Goal: Communication & Community: Answer question/provide support

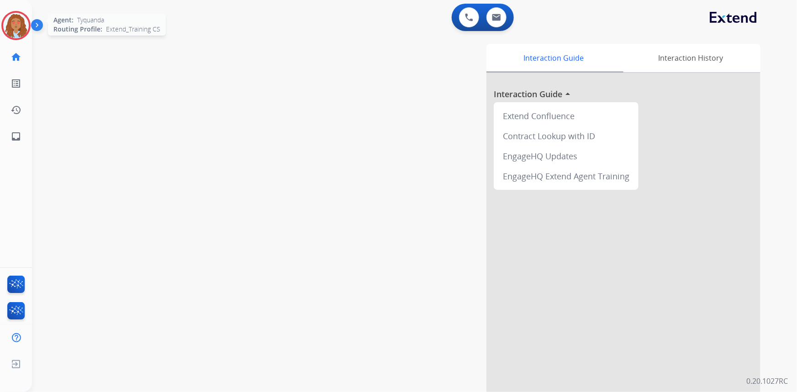
click at [18, 27] on img at bounding box center [16, 26] width 26 height 26
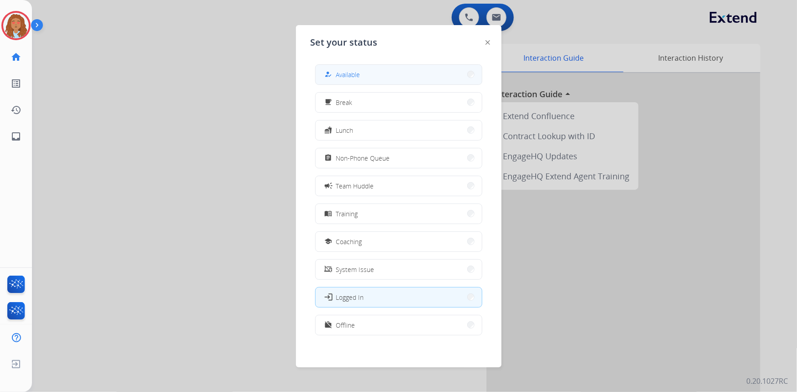
click at [382, 81] on button "how_to_reg Available" at bounding box center [399, 75] width 166 height 20
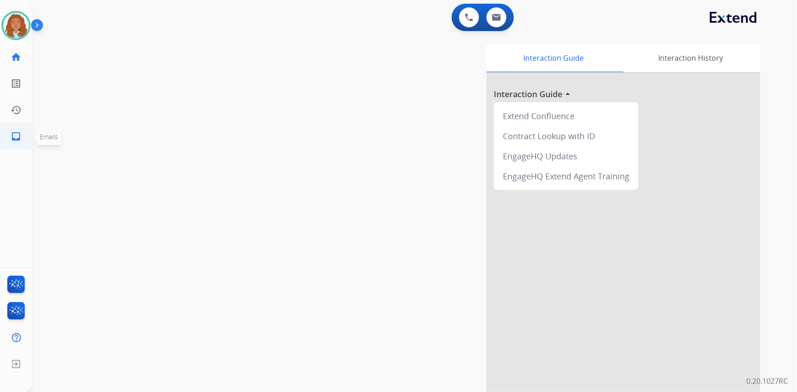
click at [11, 141] on mat-icon "inbox" at bounding box center [16, 136] width 11 height 11
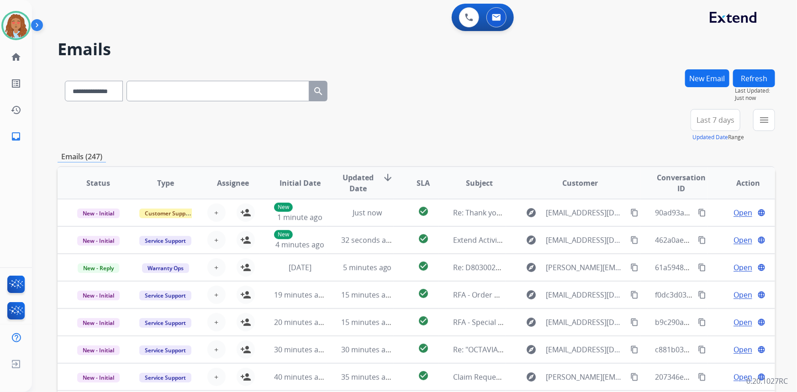
click at [706, 126] on button "Last 7 days" at bounding box center [716, 120] width 50 height 22
click at [702, 234] on div "Last 90 days" at bounding box center [712, 231] width 50 height 14
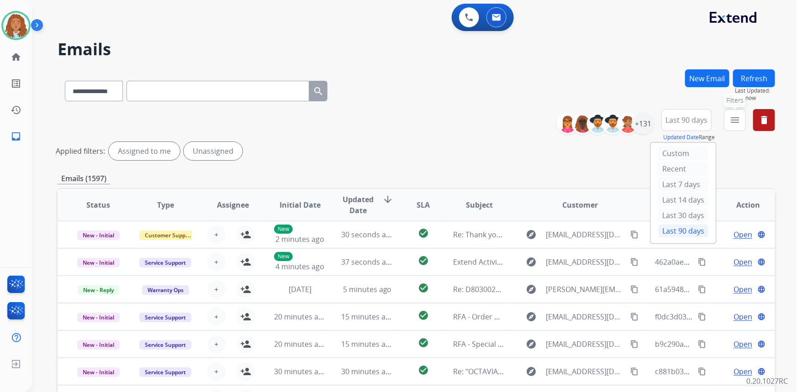
click at [731, 119] on mat-icon "menu" at bounding box center [734, 120] width 11 height 11
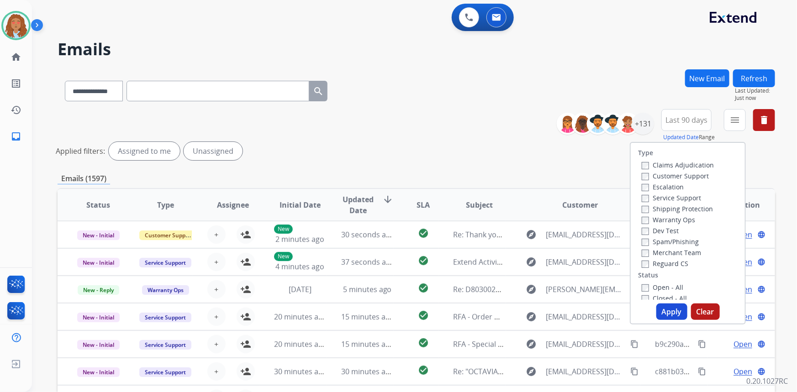
click at [662, 179] on label "Customer Support" at bounding box center [675, 176] width 67 height 9
click at [664, 310] on button "Apply" at bounding box center [671, 312] width 31 height 16
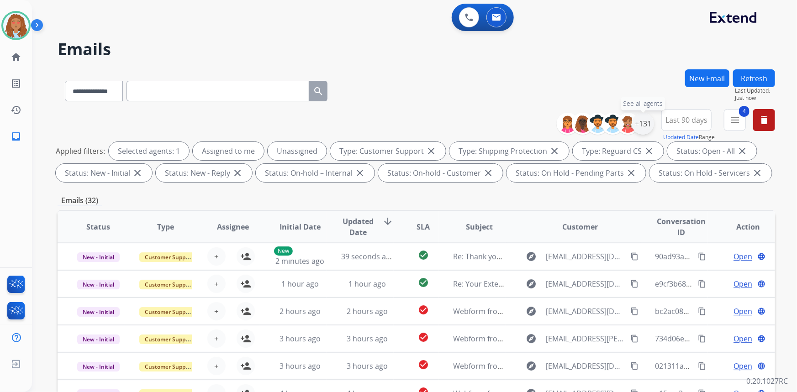
click at [646, 127] on div "+131" at bounding box center [643, 124] width 22 height 22
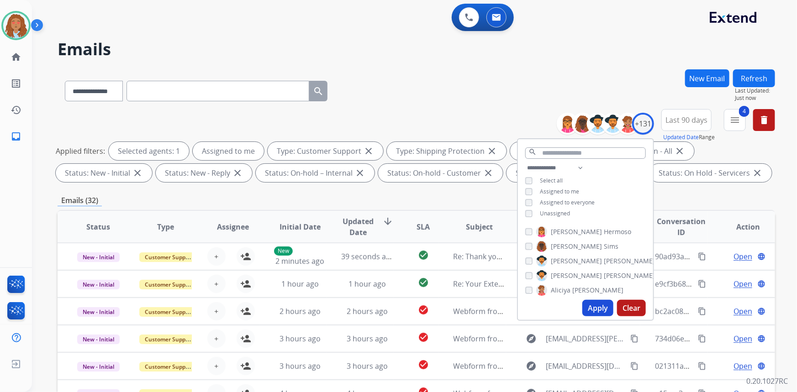
click at [597, 306] on button "Apply" at bounding box center [597, 308] width 31 height 16
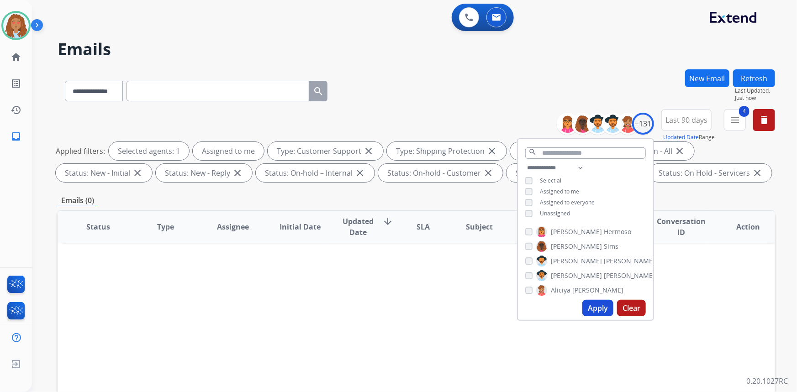
click at [475, 99] on div "**********" at bounding box center [417, 89] width 718 height 40
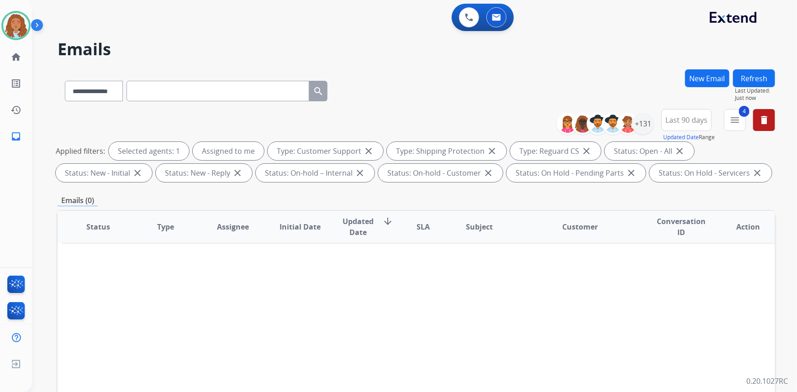
drag, startPoint x: 504, startPoint y: 354, endPoint x: 434, endPoint y: 337, distance: 71.9
click at [504, 353] on div "Status Type Assignee Initial Date Updated Date arrow_downward SLA Subject Custo…" at bounding box center [417, 363] width 718 height 306
click at [645, 129] on div "+131" at bounding box center [643, 124] width 22 height 22
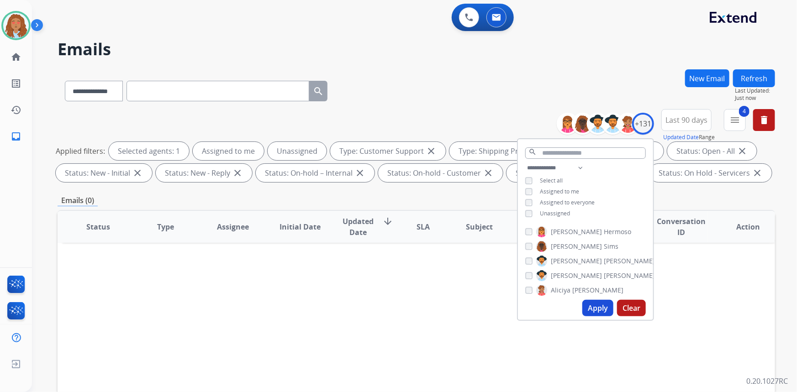
click at [596, 307] on button "Apply" at bounding box center [597, 308] width 31 height 16
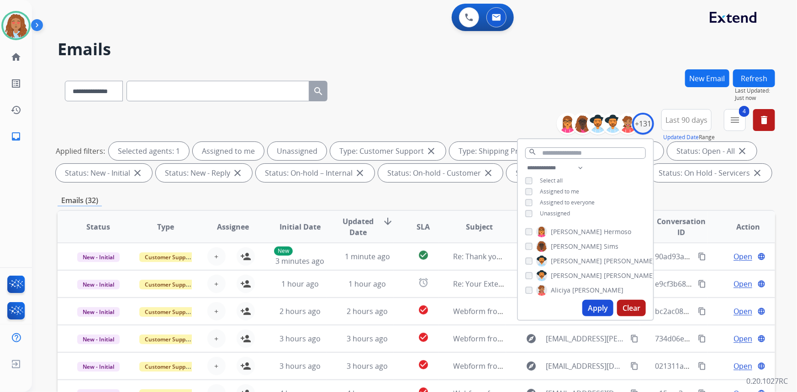
click at [475, 101] on div "**********" at bounding box center [417, 89] width 718 height 40
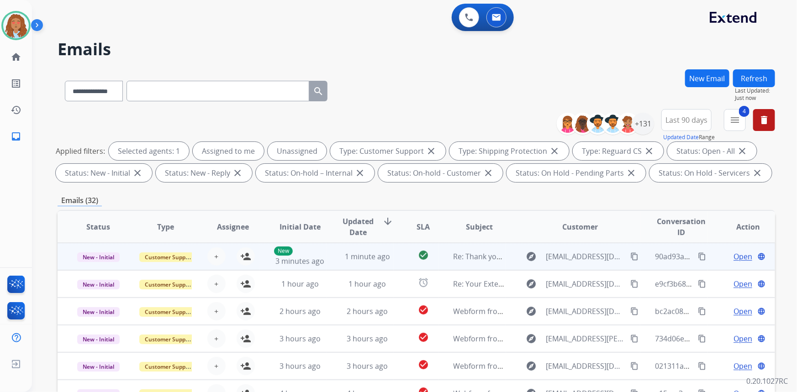
click at [569, 265] on td "explore [EMAIL_ADDRESS][DOMAIN_NAME] content_copy" at bounding box center [573, 256] width 135 height 27
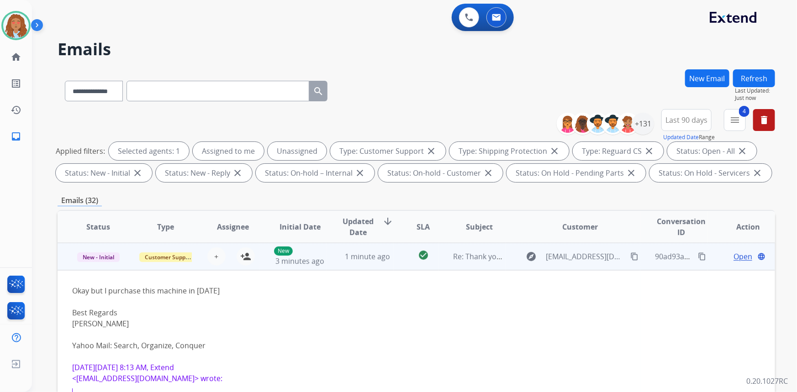
click at [569, 267] on td "explore [EMAIL_ADDRESS][DOMAIN_NAME] content_copy" at bounding box center [573, 256] width 135 height 27
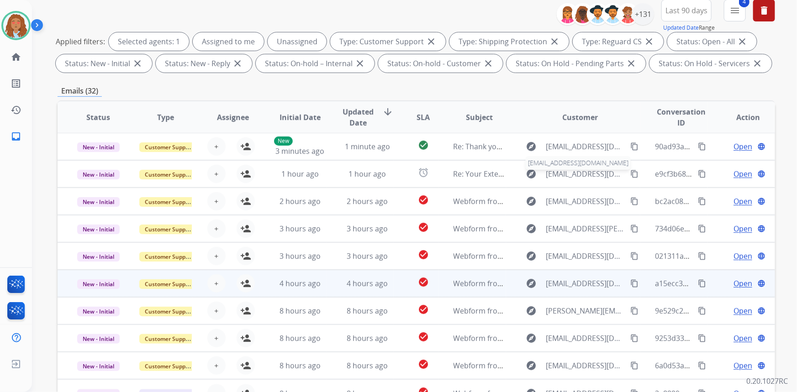
scroll to position [124, 0]
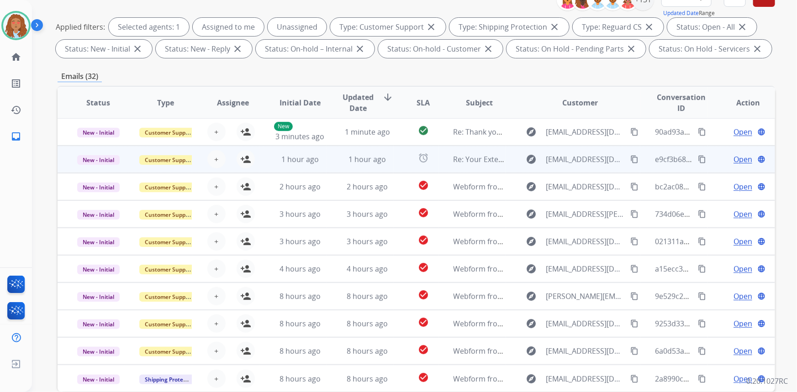
click at [569, 169] on td "explore [EMAIL_ADDRESS][DOMAIN_NAME] content_copy" at bounding box center [573, 159] width 135 height 27
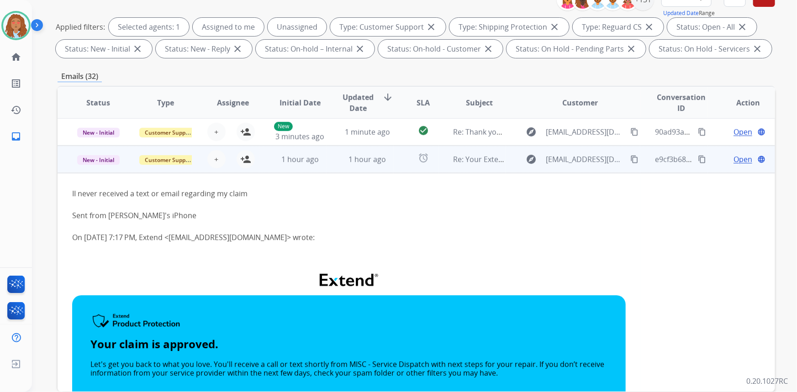
scroll to position [27, 0]
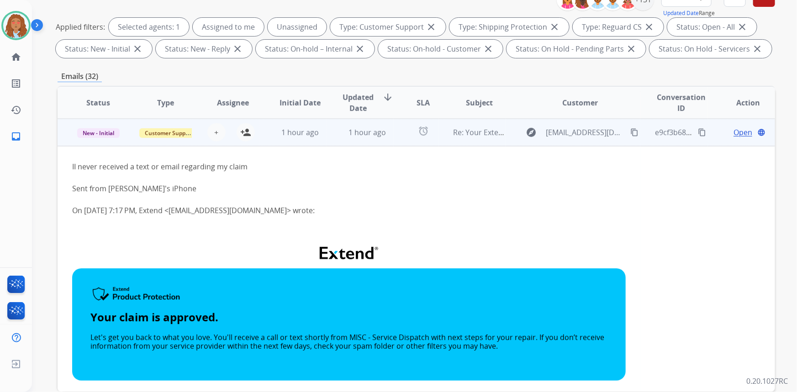
click at [568, 143] on td "explore [EMAIL_ADDRESS][DOMAIN_NAME] content_copy" at bounding box center [573, 132] width 135 height 27
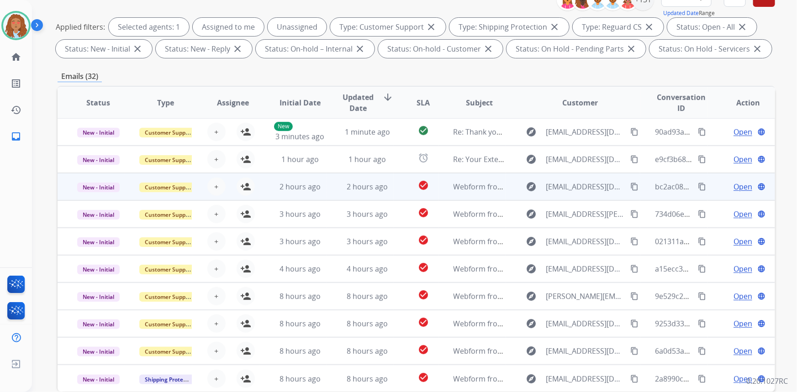
click at [575, 196] on td "explore [EMAIL_ADDRESS][DOMAIN_NAME] content_copy" at bounding box center [573, 186] width 135 height 27
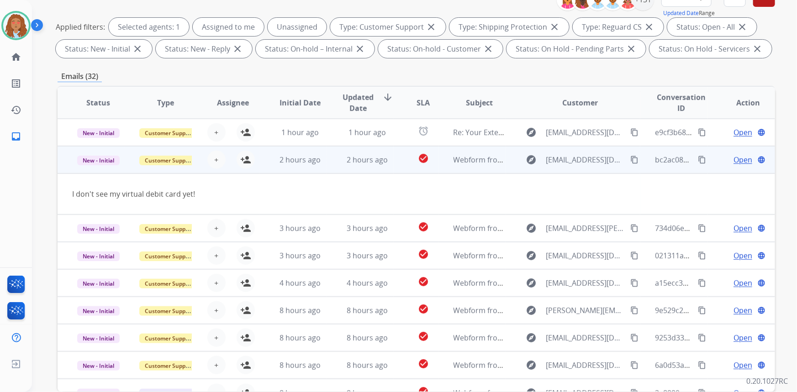
scroll to position [42, 0]
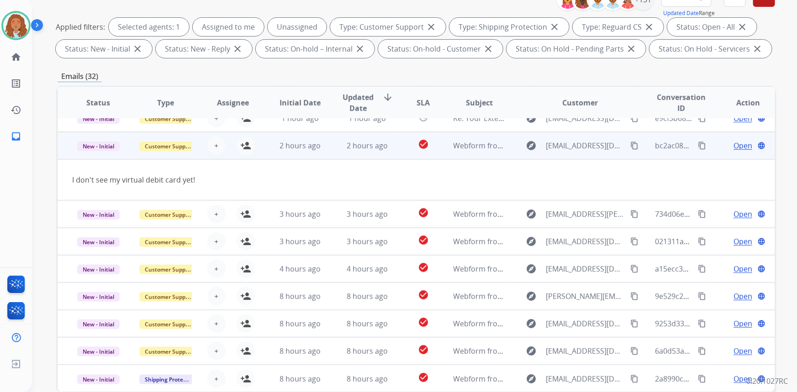
drag, startPoint x: 247, startPoint y: 148, endPoint x: 347, endPoint y: 181, distance: 106.0
click at [247, 148] on mat-icon "person_add" at bounding box center [245, 145] width 11 height 11
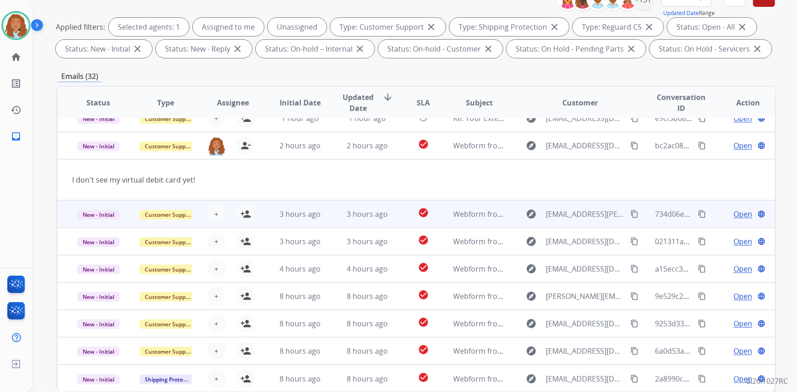
click at [571, 220] on div "explore [EMAIL_ADDRESS][PERSON_NAME][DOMAIN_NAME] content_copy" at bounding box center [581, 214] width 120 height 15
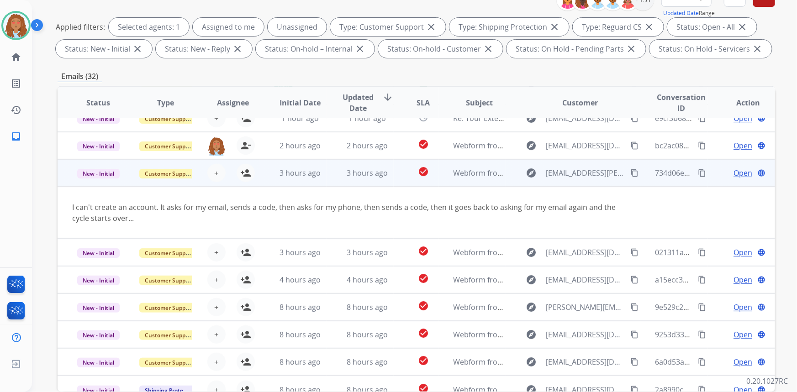
scroll to position [53, 0]
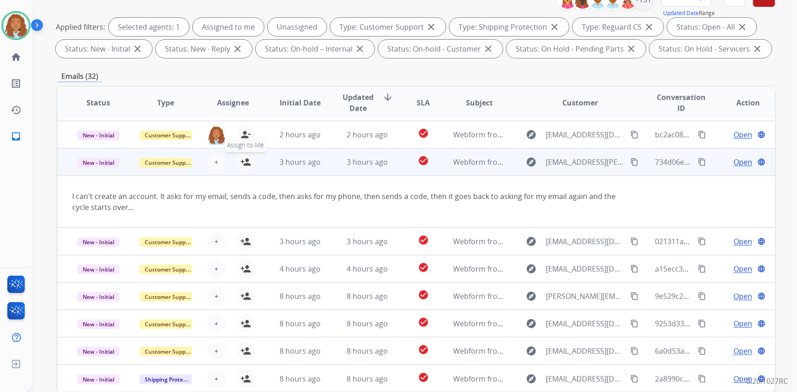
click at [240, 164] on mat-icon "person_add" at bounding box center [245, 162] width 11 height 11
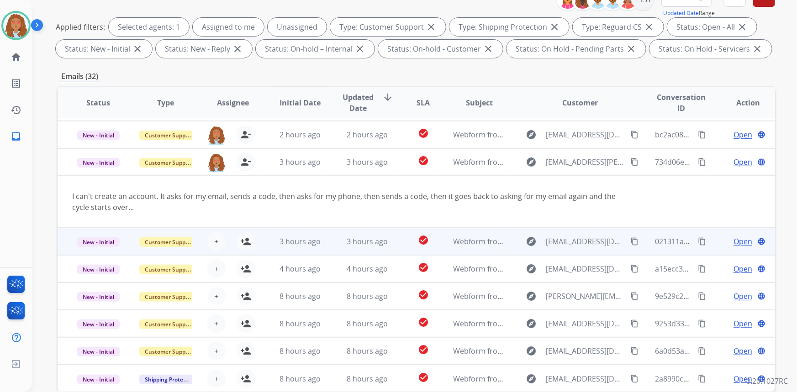
click at [601, 251] on td "explore [EMAIL_ADDRESS][DOMAIN_NAME] content_copy" at bounding box center [573, 241] width 135 height 27
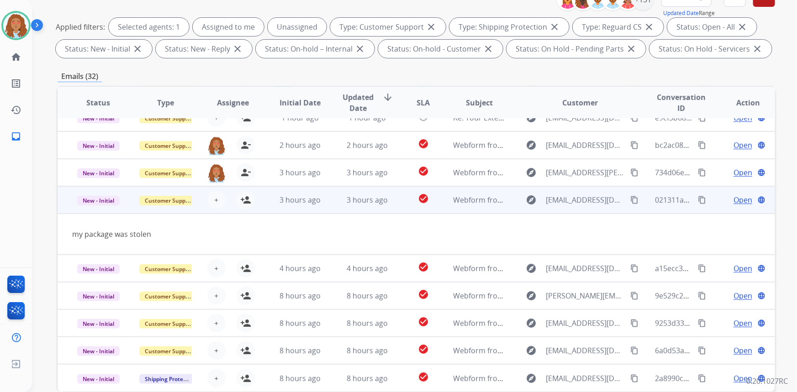
scroll to position [42, 0]
drag, startPoint x: 242, startPoint y: 203, endPoint x: 248, endPoint y: 205, distance: 5.8
click at [244, 204] on mat-icon "person_add" at bounding box center [245, 200] width 11 height 11
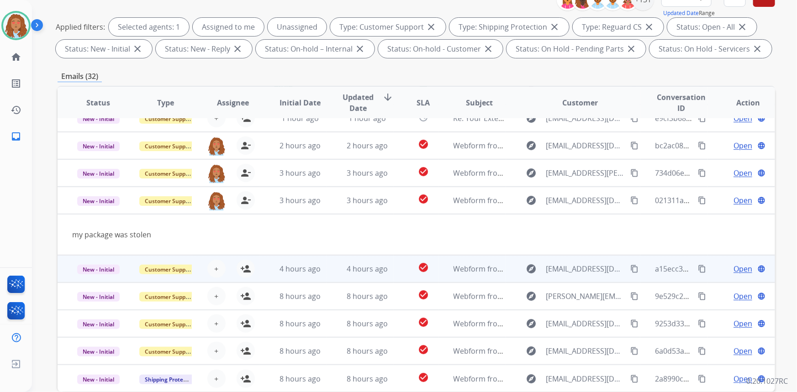
click at [586, 280] on td "explore [EMAIL_ADDRESS][DOMAIN_NAME] content_copy" at bounding box center [573, 268] width 135 height 27
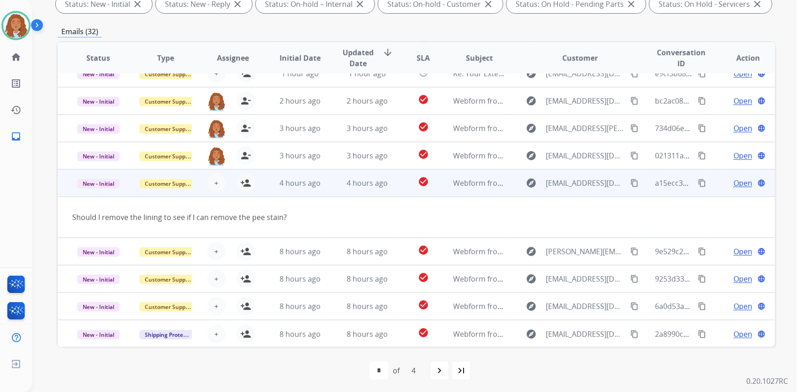
scroll to position [171, 0]
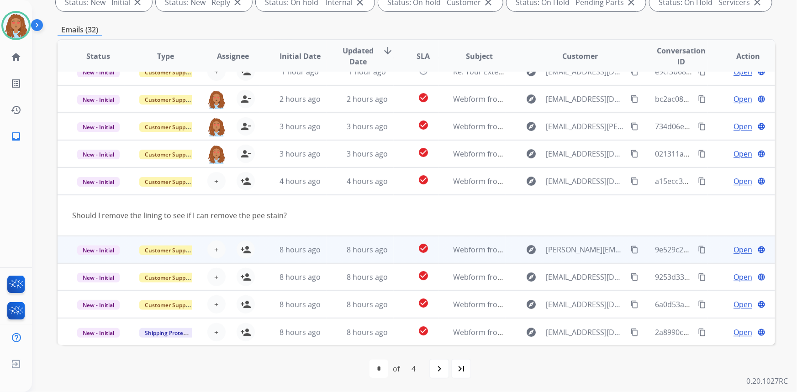
click at [577, 258] on td "explore [EMAIL_ADDRESS][PERSON_NAME][DOMAIN_NAME] content_copy" at bounding box center [573, 249] width 135 height 27
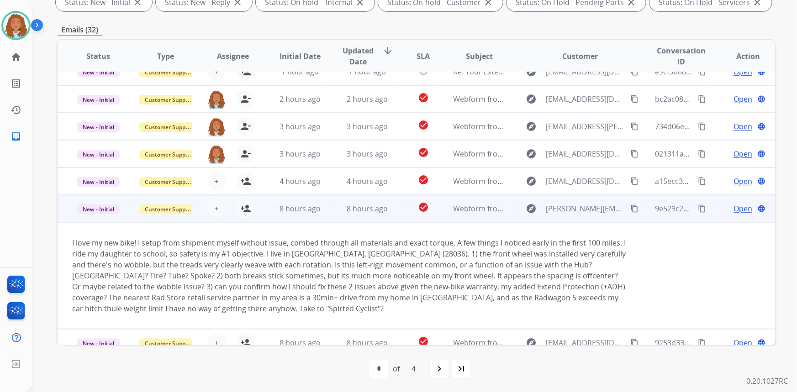
scroll to position [107, 0]
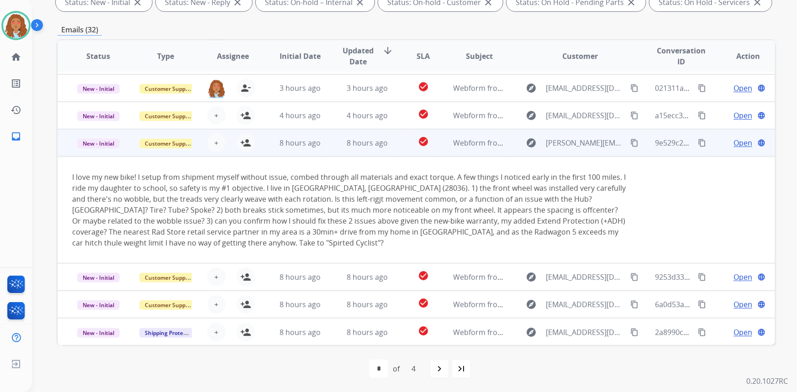
click at [580, 151] on td "explore [EMAIL_ADDRESS][PERSON_NAME][DOMAIN_NAME] content_copy" at bounding box center [573, 142] width 135 height 27
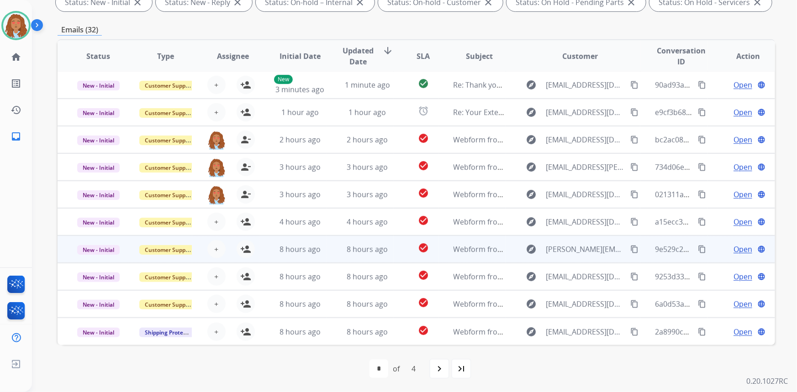
scroll to position [0, 0]
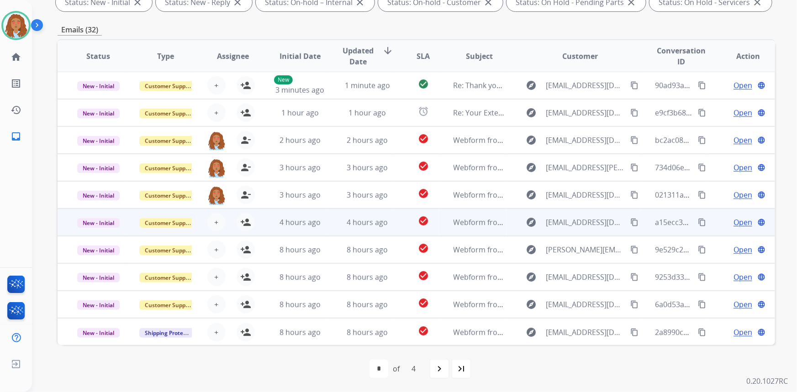
click at [574, 233] on td "explore [EMAIL_ADDRESS][DOMAIN_NAME] content_copy" at bounding box center [573, 222] width 135 height 27
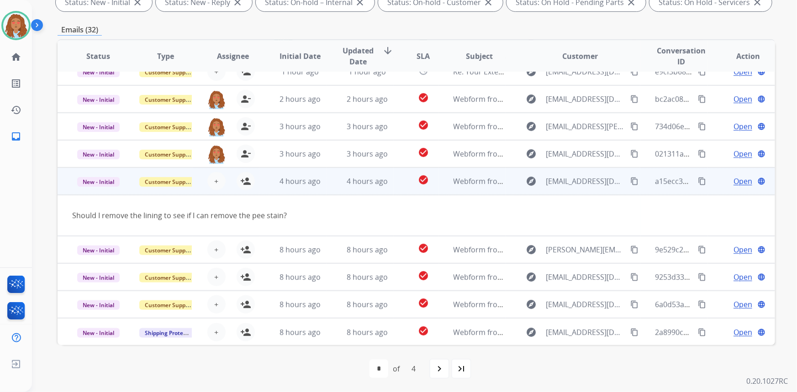
click at [587, 191] on td "explore [EMAIL_ADDRESS][DOMAIN_NAME] content_copy" at bounding box center [573, 181] width 135 height 27
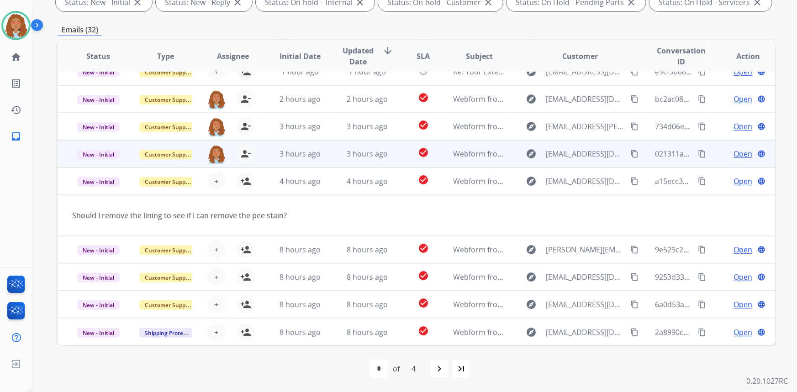
scroll to position [0, 0]
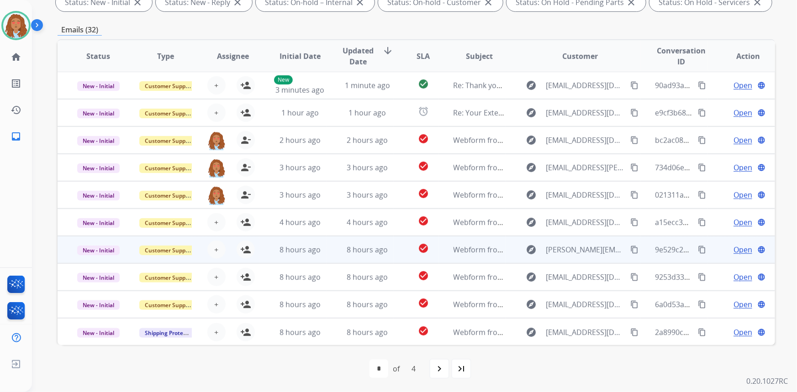
click at [576, 259] on td "explore [EMAIL_ADDRESS][PERSON_NAME][DOMAIN_NAME] content_copy" at bounding box center [573, 249] width 135 height 27
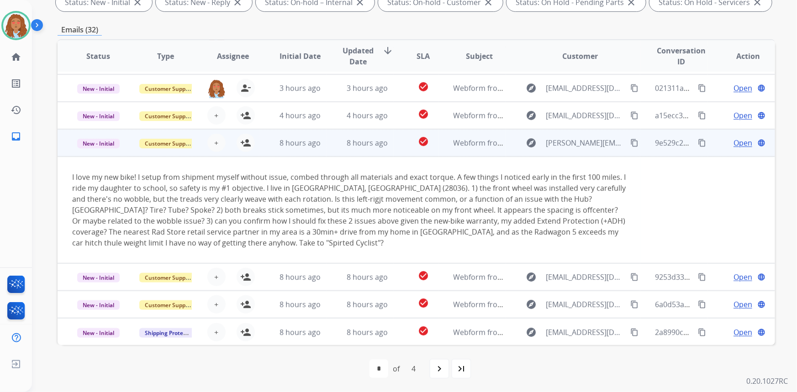
click at [575, 154] on td "explore [EMAIL_ADDRESS][PERSON_NAME][DOMAIN_NAME] content_copy" at bounding box center [573, 142] width 135 height 27
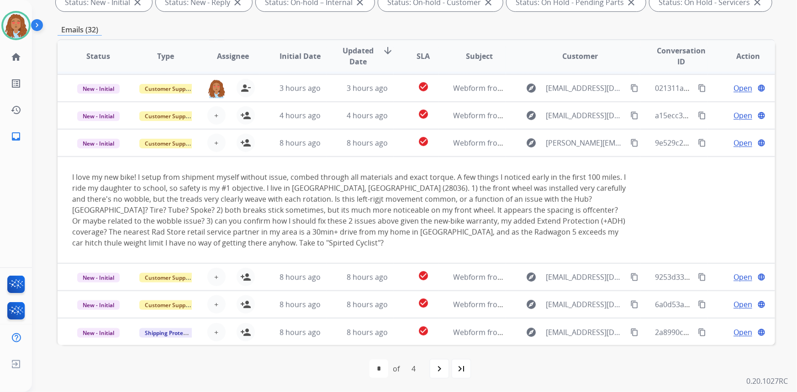
scroll to position [0, 0]
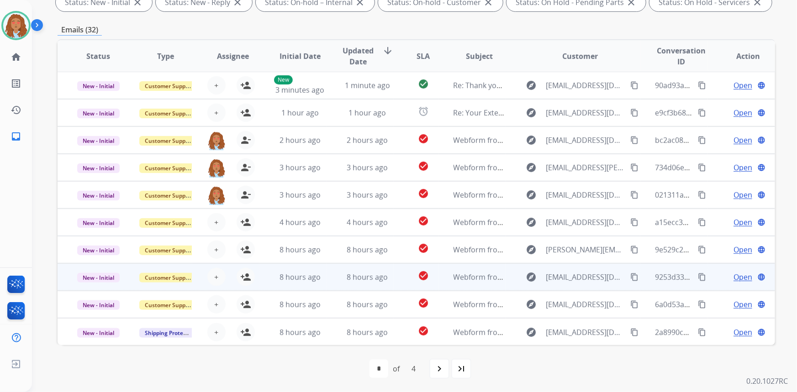
click at [577, 288] on td "explore [EMAIL_ADDRESS][DOMAIN_NAME] content_copy" at bounding box center [573, 277] width 135 height 27
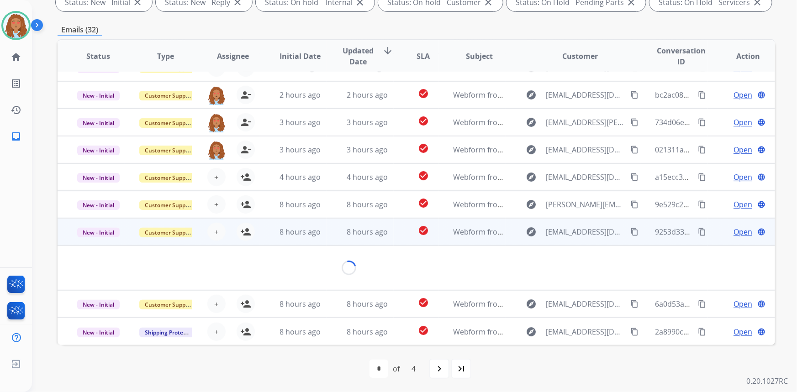
scroll to position [53, 0]
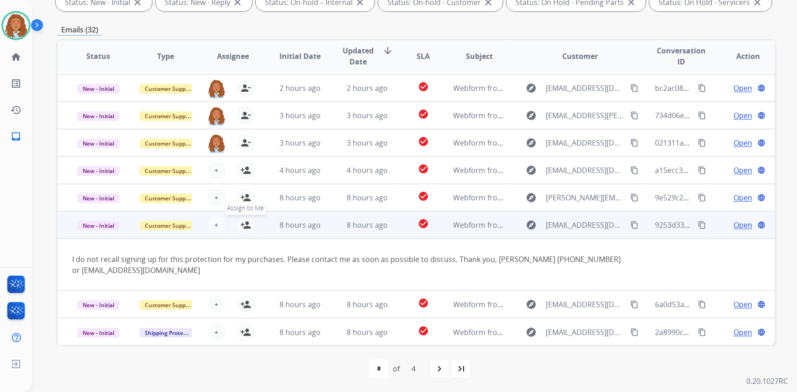
click at [244, 228] on mat-icon "person_add" at bounding box center [245, 225] width 11 height 11
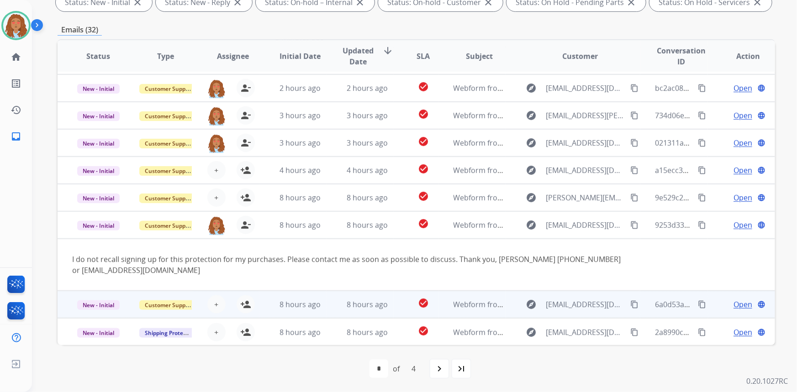
click at [579, 313] on td "explore [EMAIL_ADDRESS][DOMAIN_NAME] content_copy" at bounding box center [573, 304] width 135 height 27
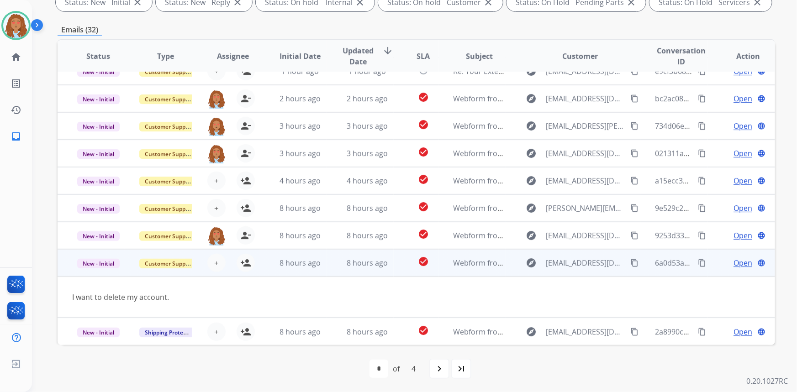
scroll to position [42, 0]
click at [240, 268] on button "person_add Assign to Me" at bounding box center [246, 263] width 18 height 18
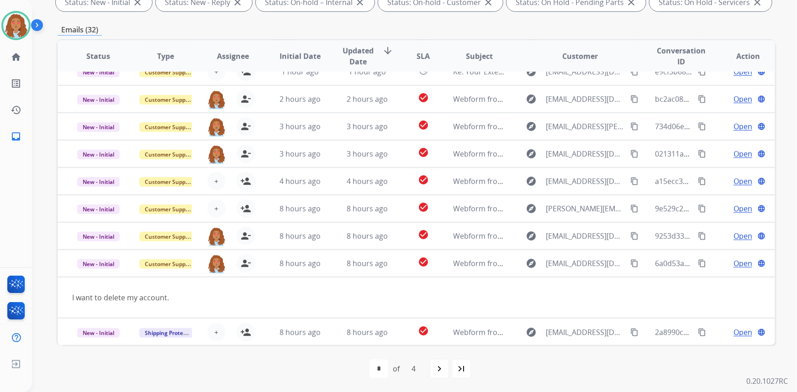
click at [585, 346] on div "first_page navigate_before * * * * of 4 navigate_next last_page" at bounding box center [417, 369] width 718 height 48
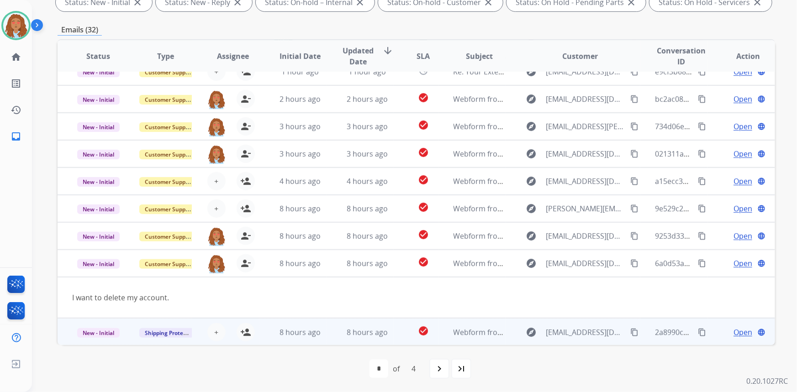
click at [585, 339] on td "explore [EMAIL_ADDRESS][DOMAIN_NAME] content_copy" at bounding box center [573, 331] width 135 height 27
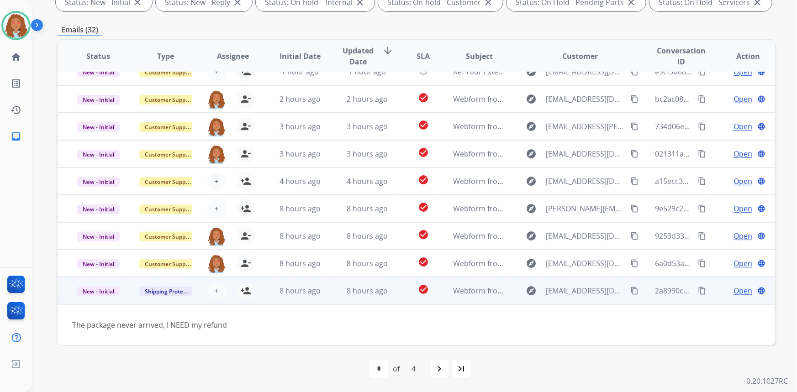
scroll to position [41, 0]
click at [246, 291] on mat-icon "person_add" at bounding box center [245, 291] width 11 height 11
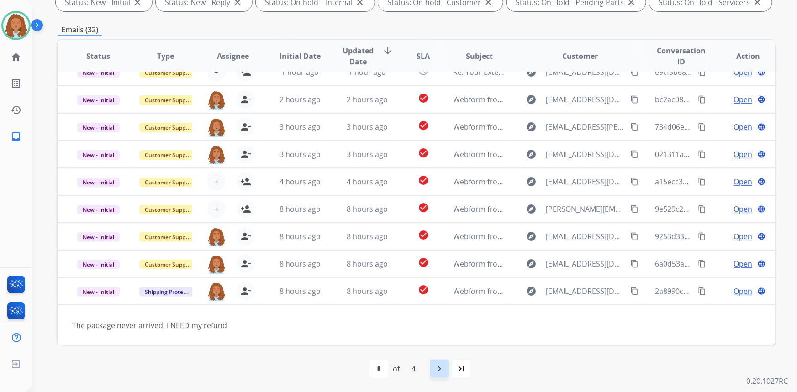
click at [444, 373] on mat-icon "navigate_next" at bounding box center [439, 369] width 11 height 11
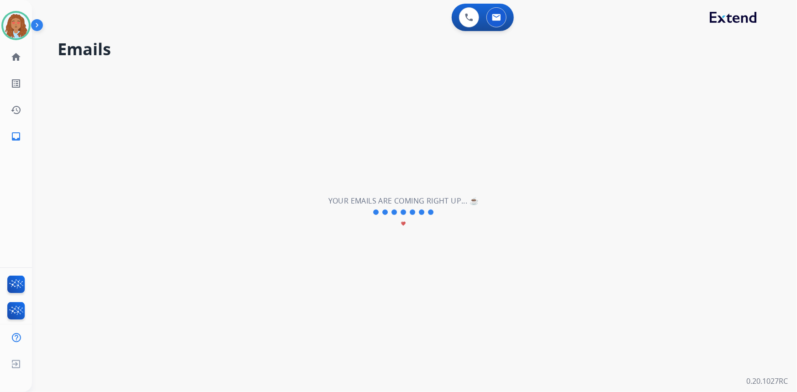
scroll to position [30, 0]
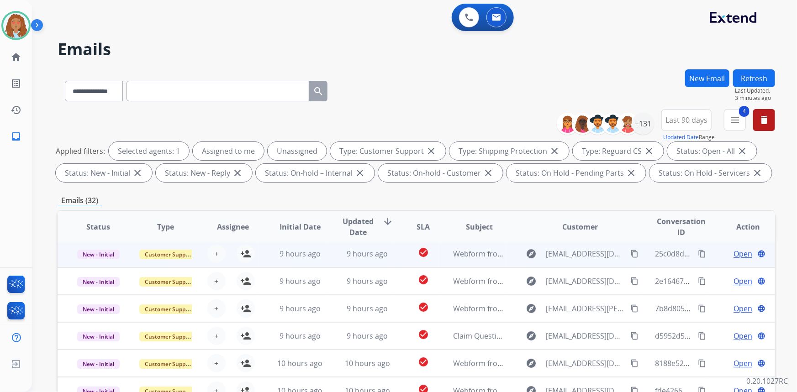
click at [580, 263] on td "explore [EMAIL_ADDRESS][DOMAIN_NAME] content_copy" at bounding box center [573, 253] width 135 height 27
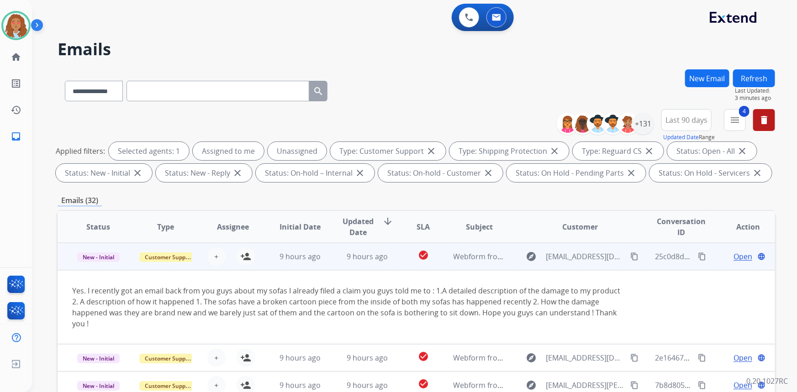
click at [580, 263] on div "explore [EMAIL_ADDRESS][DOMAIN_NAME] content_copy" at bounding box center [581, 256] width 120 height 15
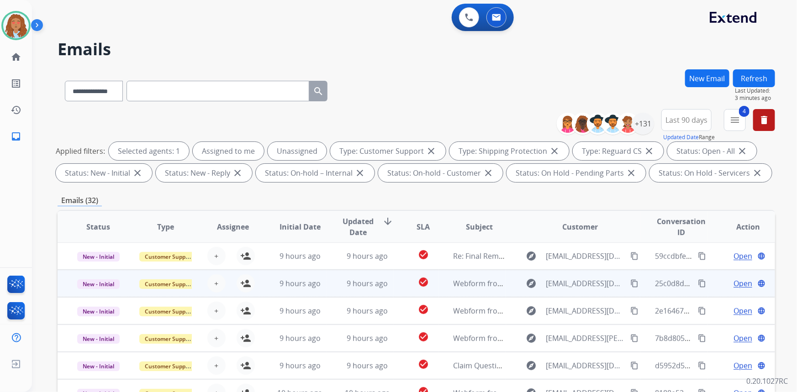
click at [580, 291] on td "explore [EMAIL_ADDRESS][DOMAIN_NAME] content_copy" at bounding box center [573, 283] width 135 height 27
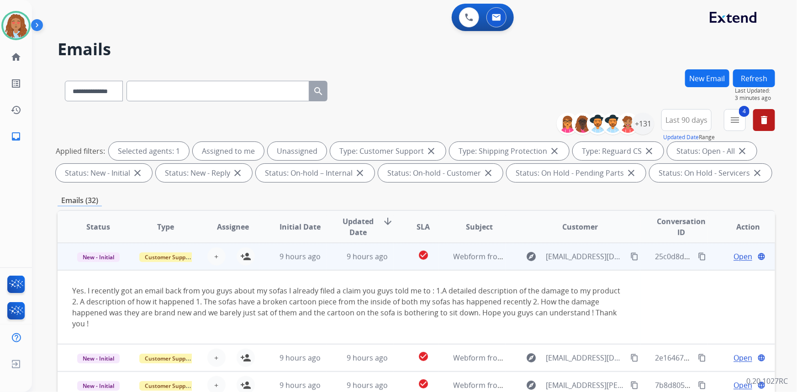
click at [576, 266] on td "explore [EMAIL_ADDRESS][DOMAIN_NAME] content_copy" at bounding box center [573, 256] width 135 height 27
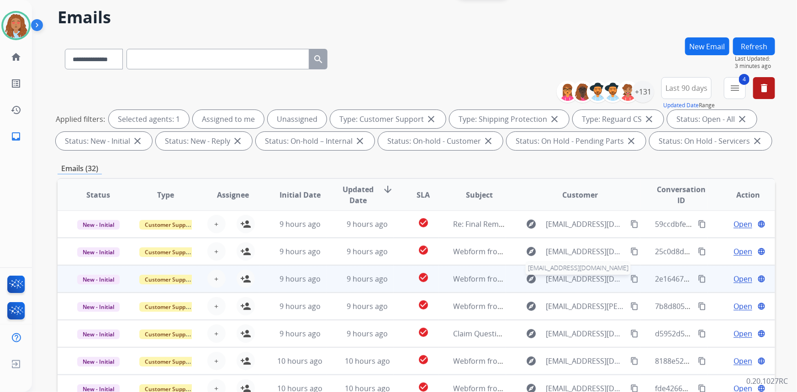
scroll to position [41, 0]
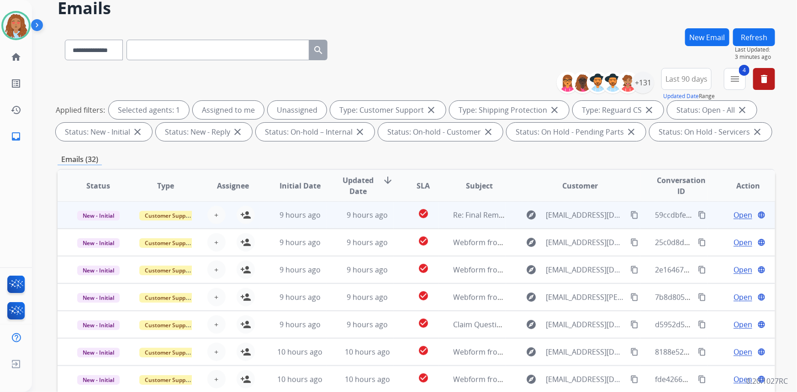
click at [569, 223] on td "explore [EMAIL_ADDRESS][DOMAIN_NAME] content_copy" at bounding box center [573, 214] width 135 height 27
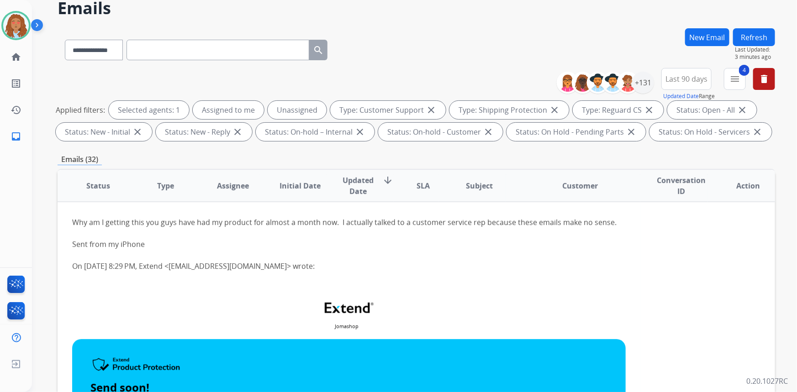
scroll to position [0, 0]
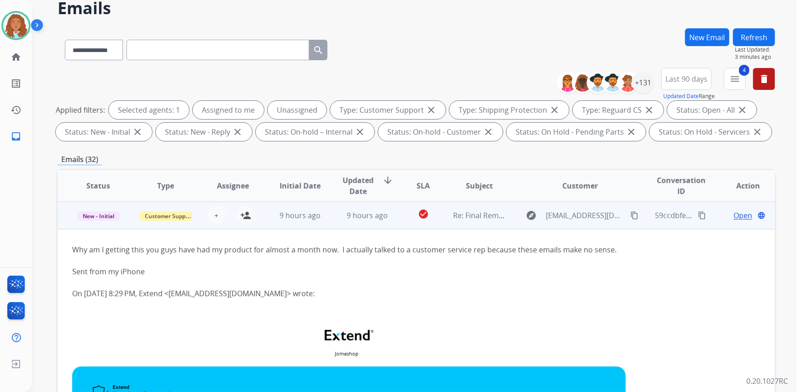
click at [572, 227] on td "explore [EMAIL_ADDRESS][DOMAIN_NAME] content_copy" at bounding box center [573, 215] width 135 height 27
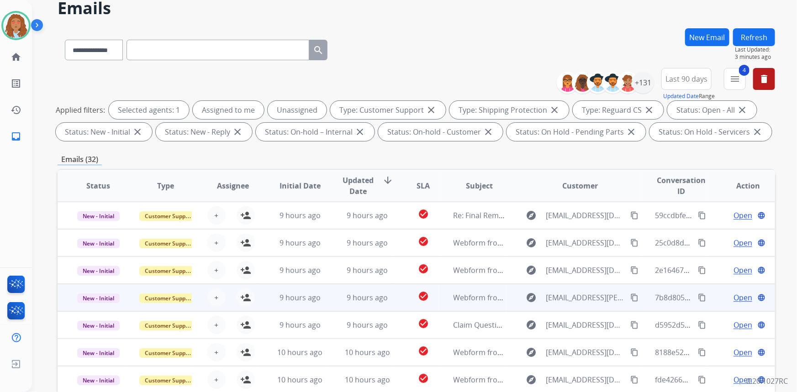
scroll to position [0, 0]
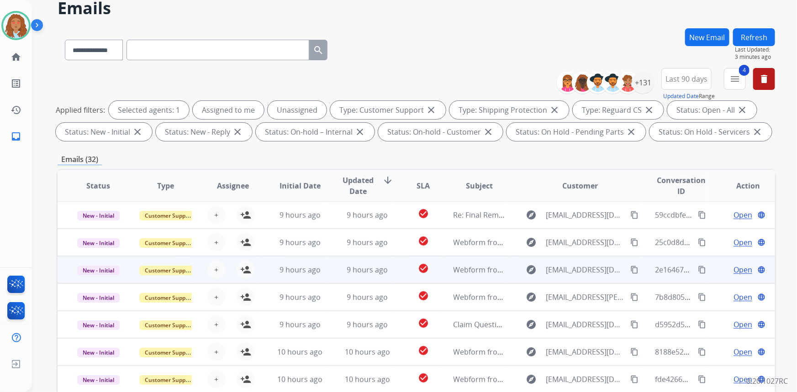
click at [577, 279] on td "explore [EMAIL_ADDRESS][DOMAIN_NAME] content_copy" at bounding box center [573, 269] width 135 height 27
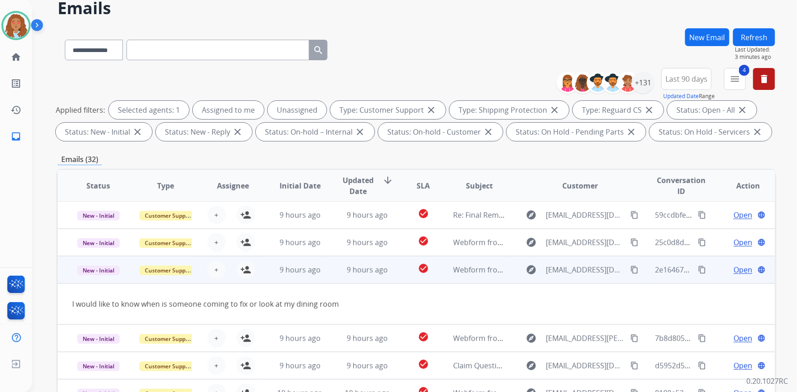
scroll to position [42, 0]
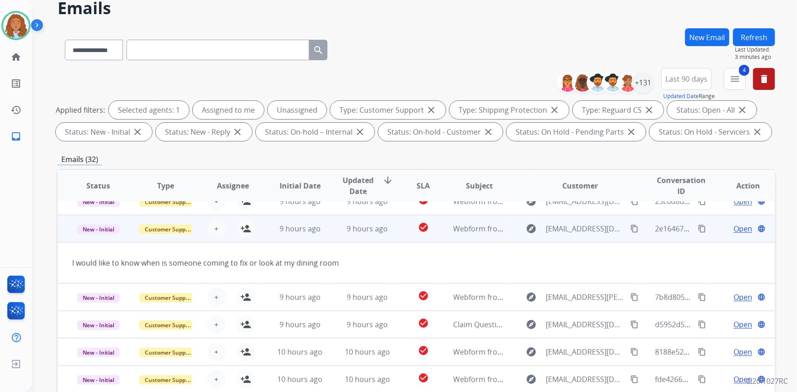
click at [580, 238] on td "explore [EMAIL_ADDRESS][DOMAIN_NAME] content_copy" at bounding box center [573, 228] width 135 height 27
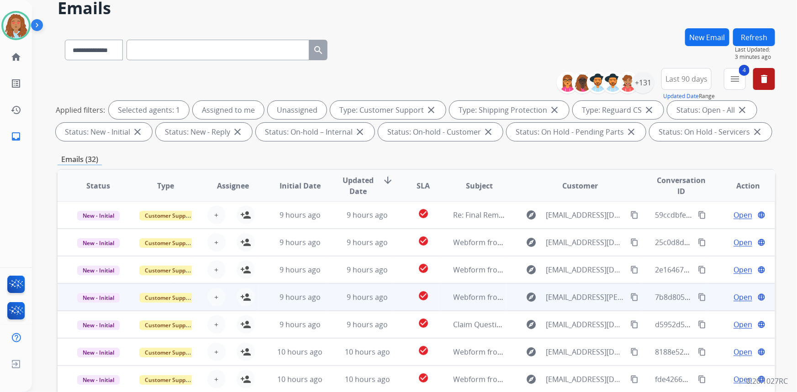
click at [578, 305] on td "explore [EMAIL_ADDRESS][PERSON_NAME][DOMAIN_NAME] content_copy" at bounding box center [573, 297] width 135 height 27
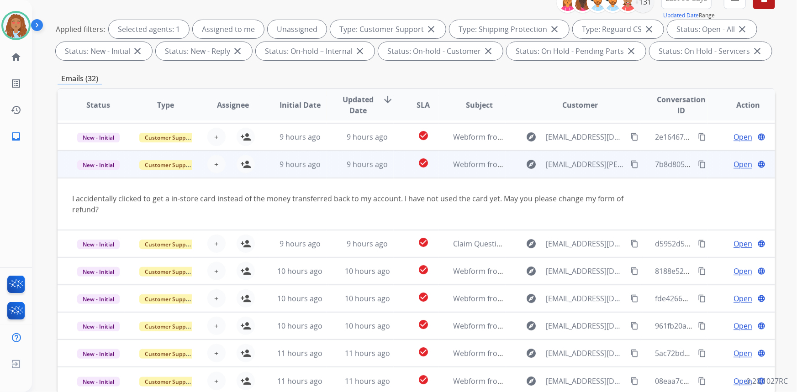
scroll to position [124, 0]
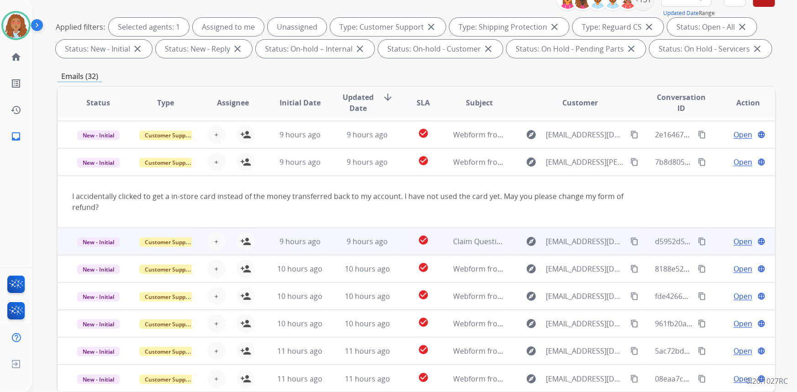
click at [577, 251] on td "explore [EMAIL_ADDRESS][DOMAIN_NAME] content_copy" at bounding box center [573, 241] width 135 height 27
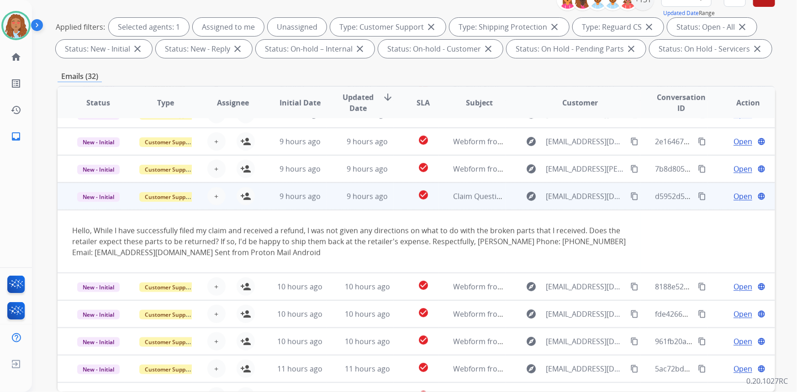
scroll to position [63, 0]
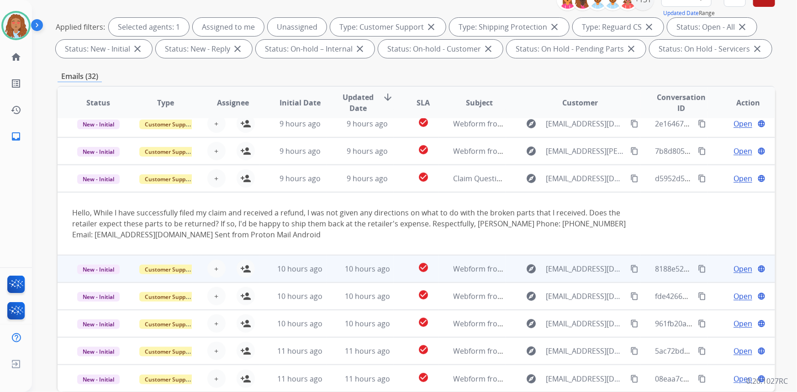
click at [575, 281] on td "explore [EMAIL_ADDRESS][DOMAIN_NAME] content_copy" at bounding box center [573, 268] width 135 height 27
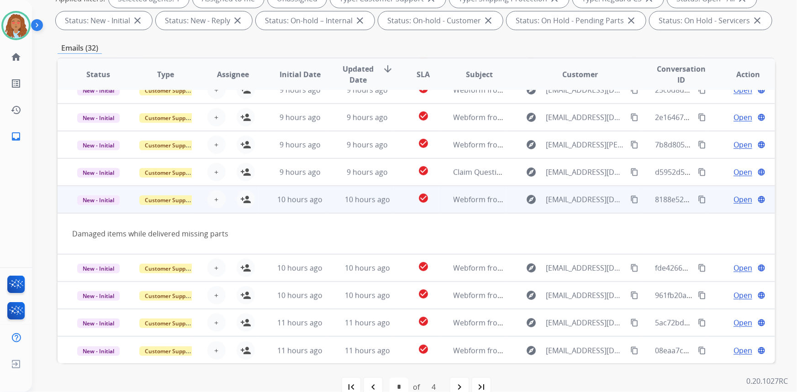
scroll to position [171, 0]
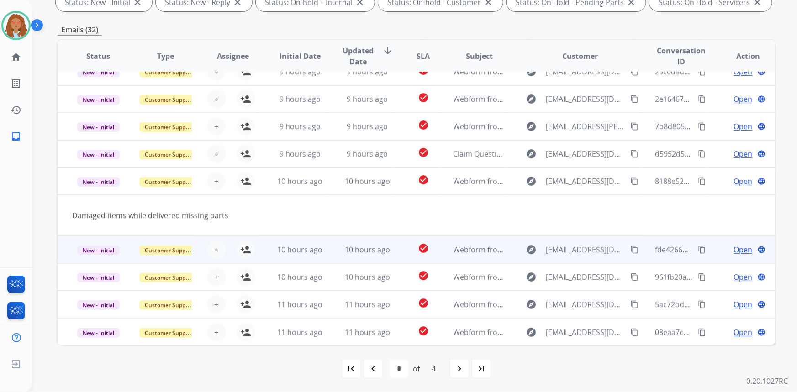
click at [585, 260] on td "explore [EMAIL_ADDRESS][DOMAIN_NAME] content_copy" at bounding box center [573, 249] width 135 height 27
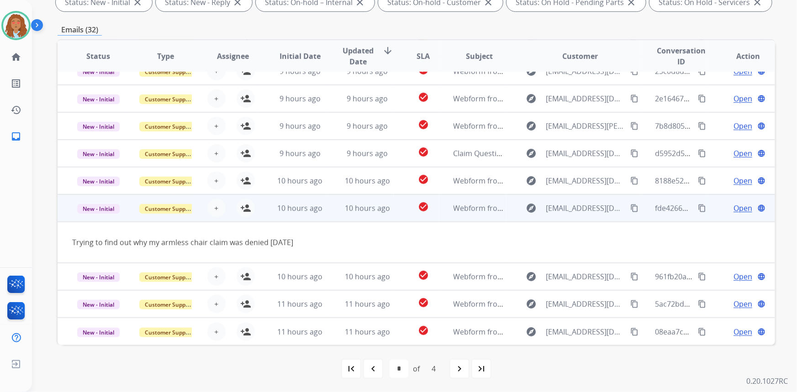
scroll to position [42, 0]
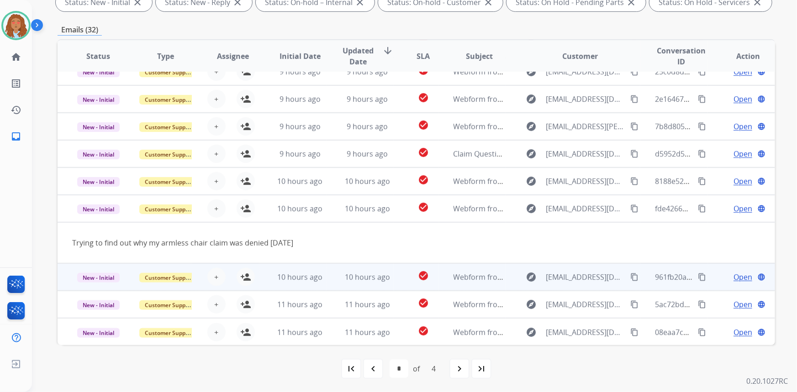
click at [579, 287] on td "explore [EMAIL_ADDRESS][DOMAIN_NAME] content_copy" at bounding box center [573, 277] width 135 height 27
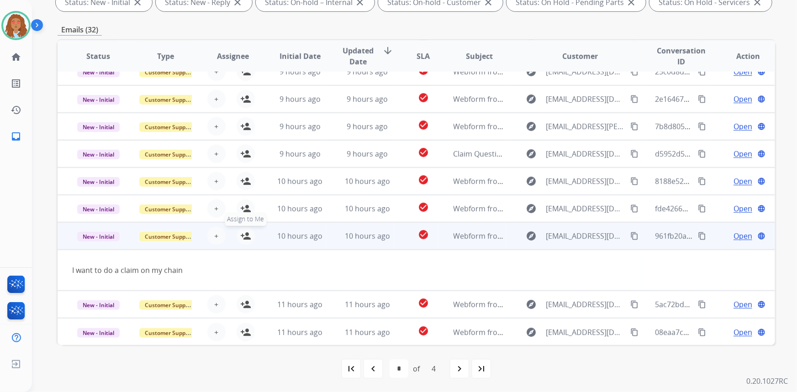
click at [242, 238] on mat-icon "person_add" at bounding box center [245, 236] width 11 height 11
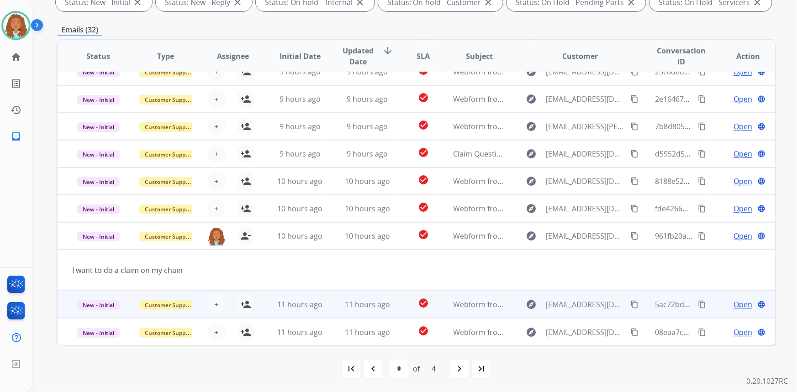
click at [596, 313] on td "explore [EMAIL_ADDRESS][DOMAIN_NAME] content_copy" at bounding box center [573, 304] width 135 height 27
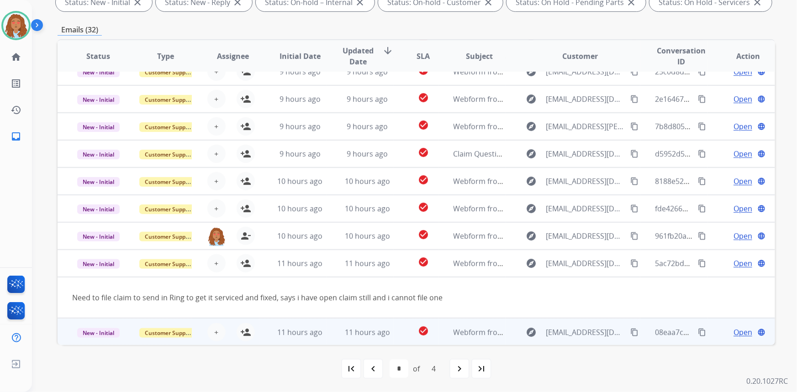
click at [580, 342] on td "explore [EMAIL_ADDRESS][DOMAIN_NAME] content_copy" at bounding box center [573, 331] width 135 height 27
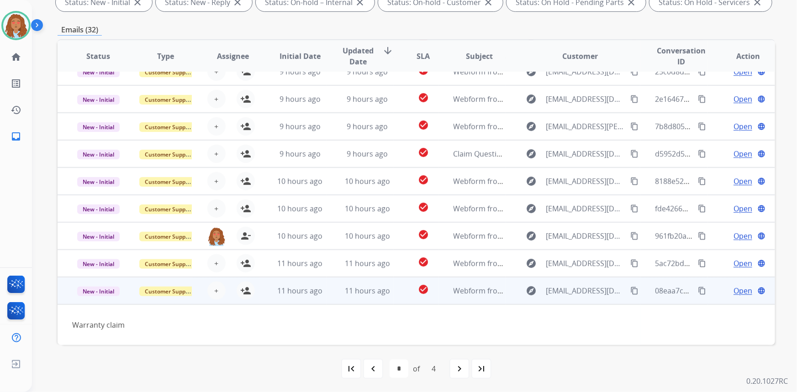
scroll to position [41, 0]
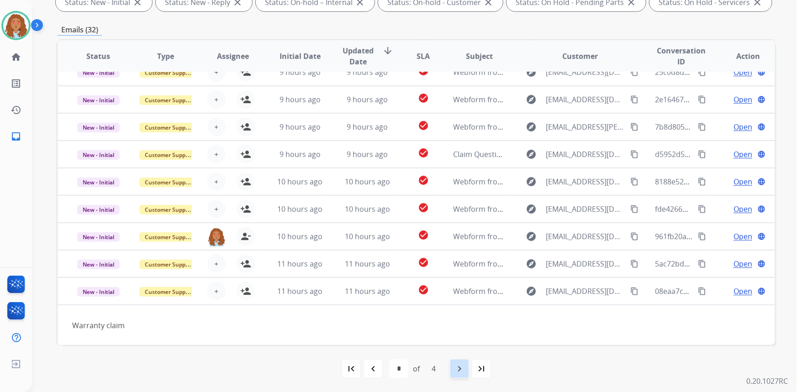
click at [458, 371] on mat-icon "navigate_next" at bounding box center [459, 369] width 11 height 11
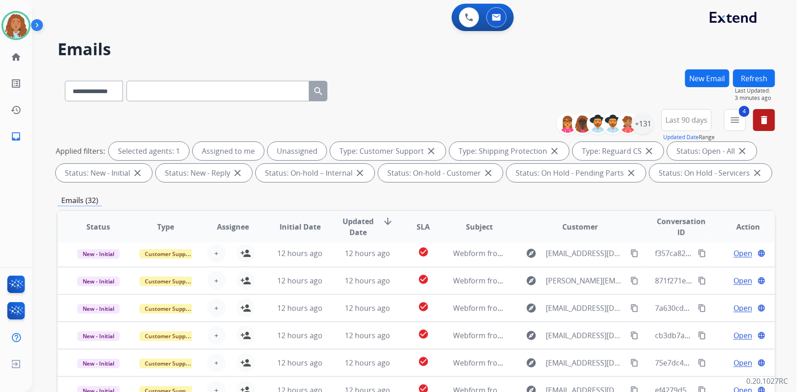
scroll to position [30, 0]
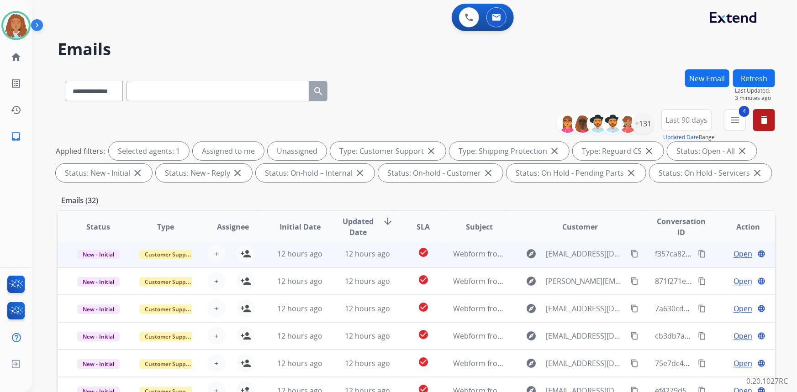
click at [568, 264] on td "explore [EMAIL_ADDRESS][DOMAIN_NAME] content_copy" at bounding box center [573, 253] width 135 height 27
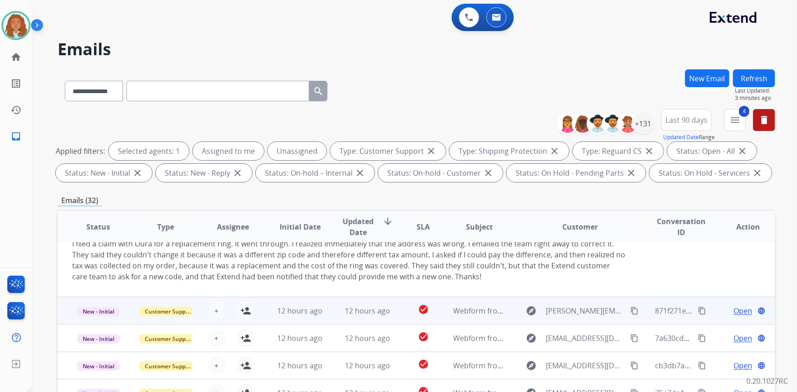
click at [571, 320] on td "explore [PERSON_NAME][EMAIL_ADDRESS][PERSON_NAME][DOMAIN_NAME] content_copy" at bounding box center [573, 310] width 135 height 27
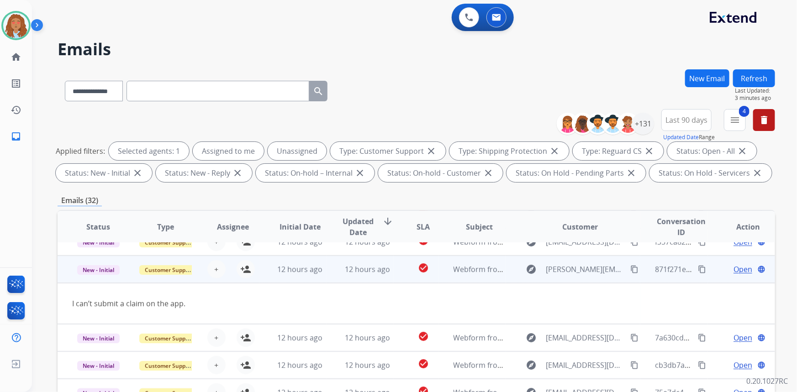
scroll to position [42, 0]
click at [244, 273] on mat-icon "person_add" at bounding box center [245, 269] width 11 height 11
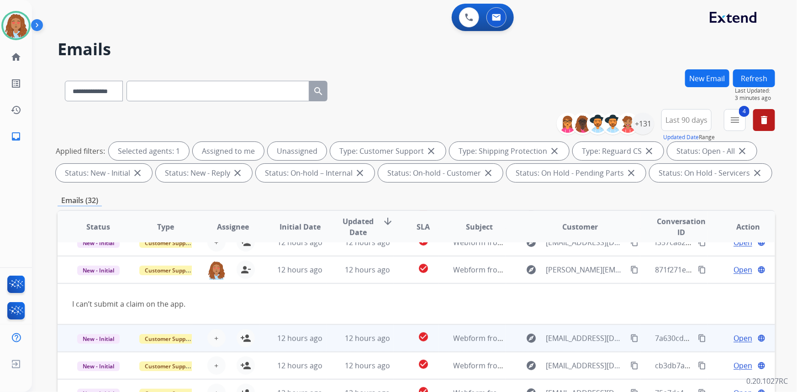
click at [577, 348] on td "explore [EMAIL_ADDRESS][DOMAIN_NAME] content_copy" at bounding box center [573, 338] width 135 height 27
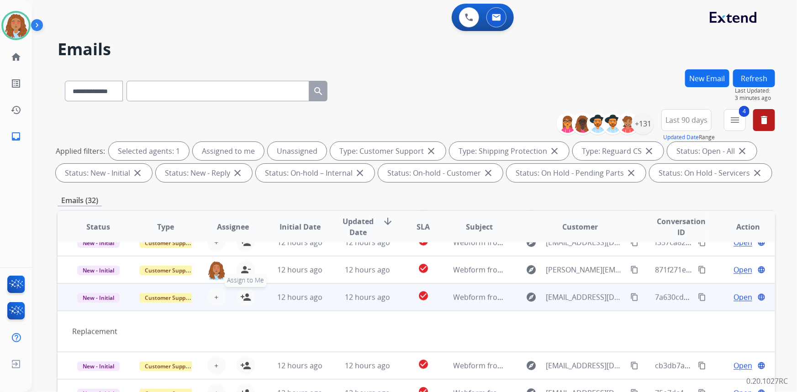
click at [243, 300] on mat-icon "person_add" at bounding box center [245, 297] width 11 height 11
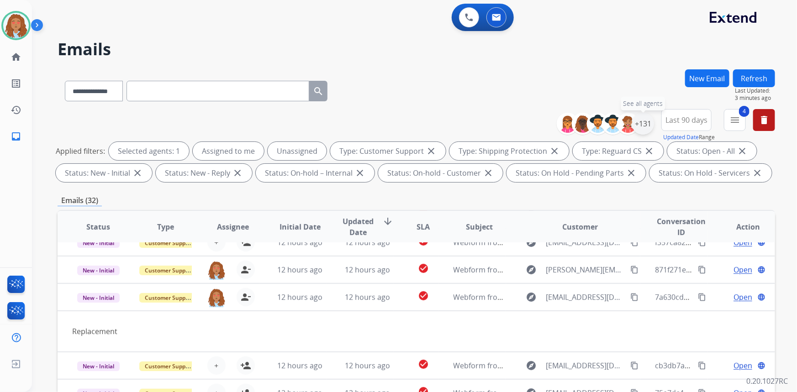
click at [649, 128] on div "+131" at bounding box center [643, 124] width 22 height 22
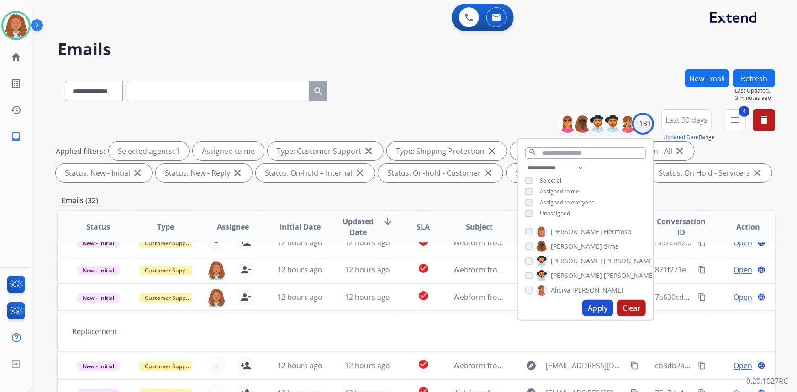
click at [597, 307] on button "Apply" at bounding box center [597, 308] width 31 height 16
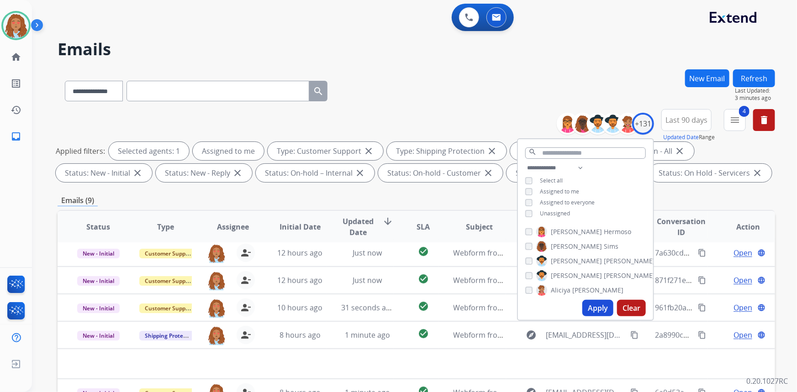
scroll to position [3, 0]
click at [648, 121] on div "+131" at bounding box center [643, 124] width 22 height 22
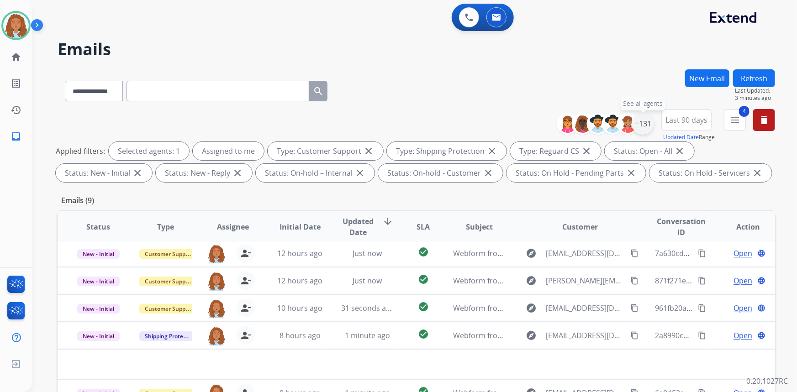
click at [642, 123] on div "+131" at bounding box center [643, 124] width 22 height 22
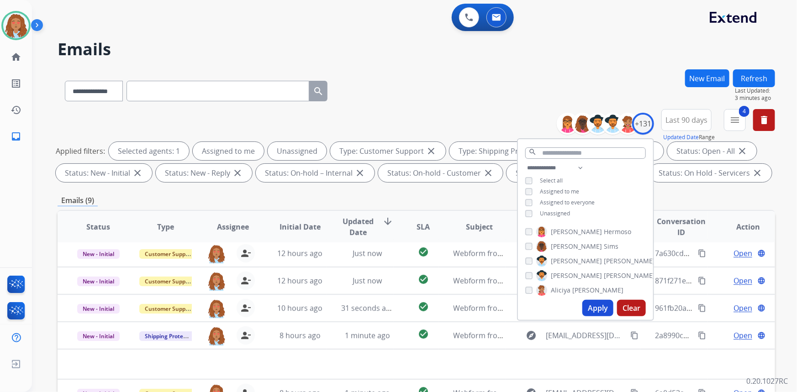
click at [594, 311] on button "Apply" at bounding box center [597, 308] width 31 height 16
click at [701, 199] on div "Emails (32)" at bounding box center [417, 200] width 718 height 11
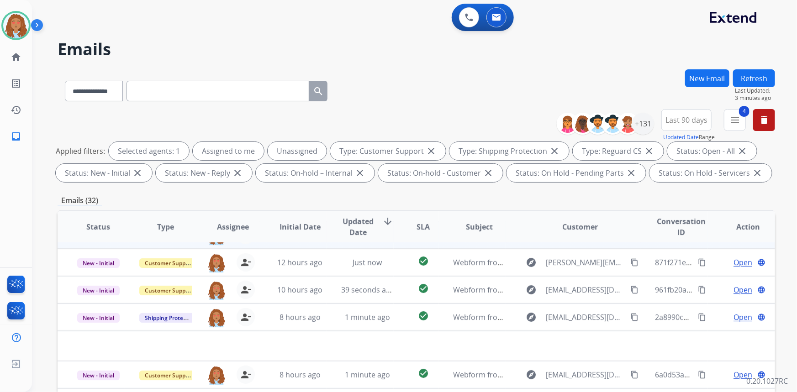
scroll to position [31, 0]
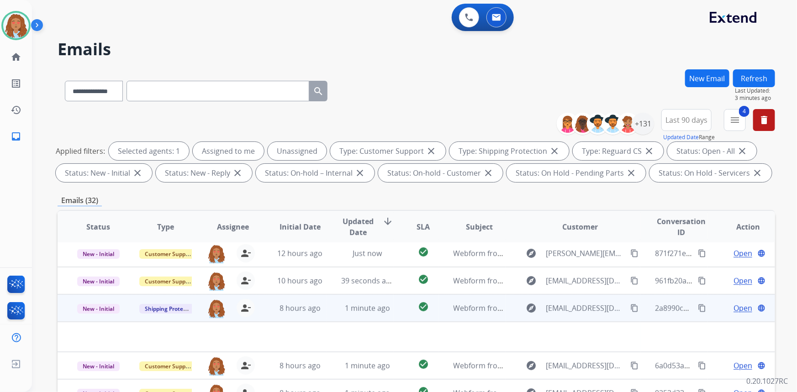
click at [585, 317] on td "explore [EMAIL_ADDRESS][DOMAIN_NAME] content_copy" at bounding box center [573, 308] width 135 height 27
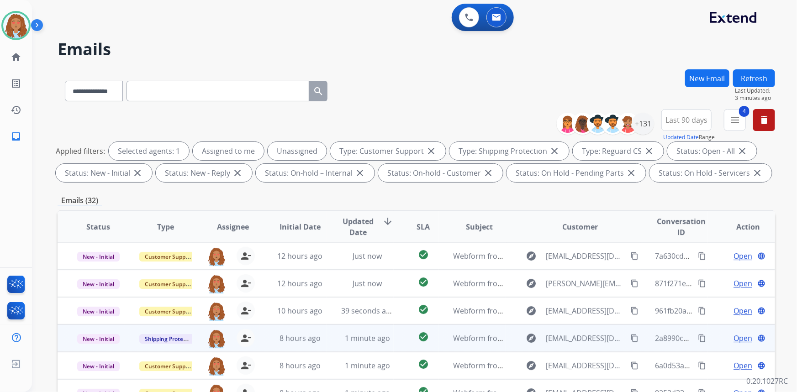
click at [585, 317] on div "explore [EMAIL_ADDRESS][DOMAIN_NAME] content_copy" at bounding box center [581, 311] width 120 height 15
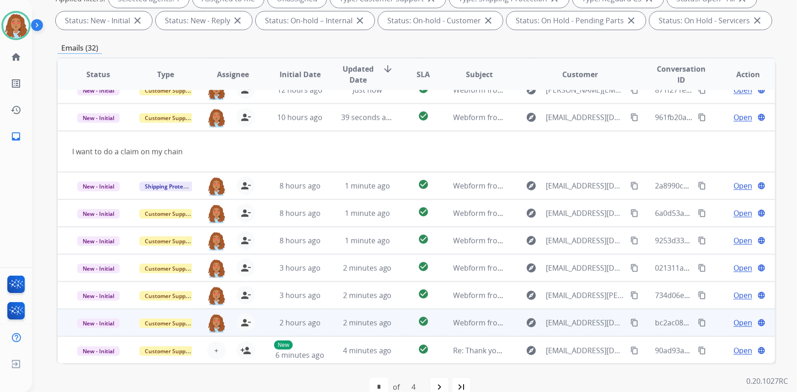
scroll to position [171, 0]
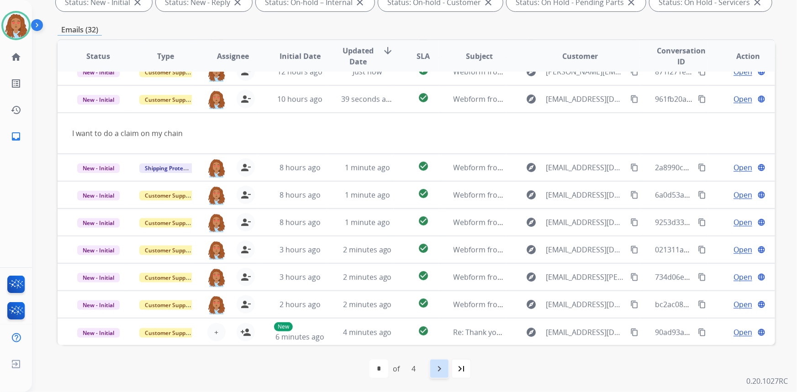
click at [443, 365] on mat-icon "navigate_next" at bounding box center [439, 369] width 11 height 11
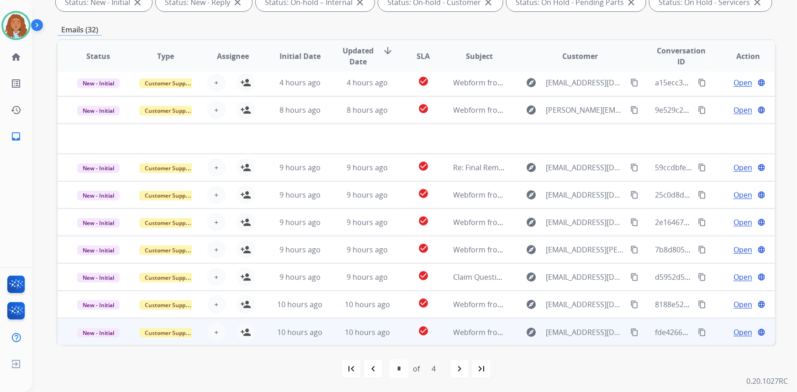
click at [563, 343] on td "explore [EMAIL_ADDRESS][DOMAIN_NAME] content_copy" at bounding box center [573, 331] width 135 height 27
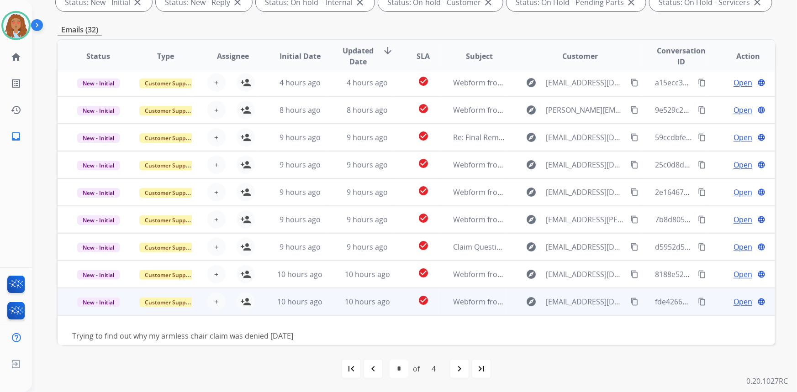
scroll to position [41, 0]
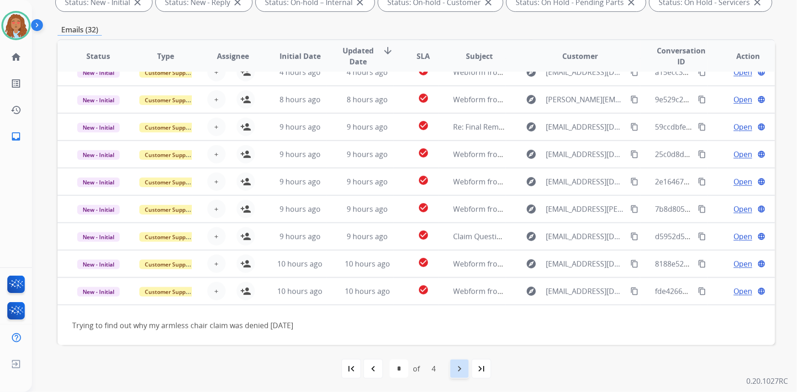
click at [462, 375] on div "navigate_next" at bounding box center [459, 369] width 20 height 20
select select "*"
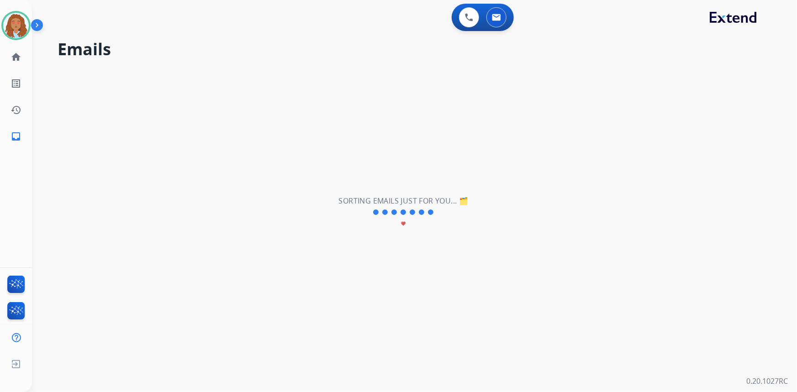
scroll to position [30, 0]
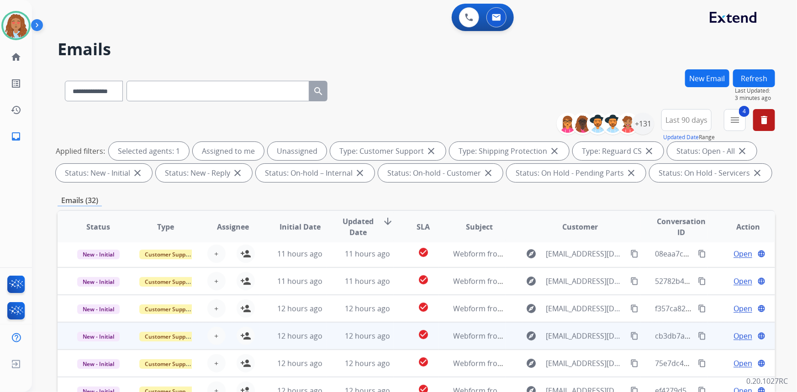
click at [575, 347] on td "explore [EMAIL_ADDRESS][DOMAIN_NAME] content_copy" at bounding box center [573, 335] width 135 height 27
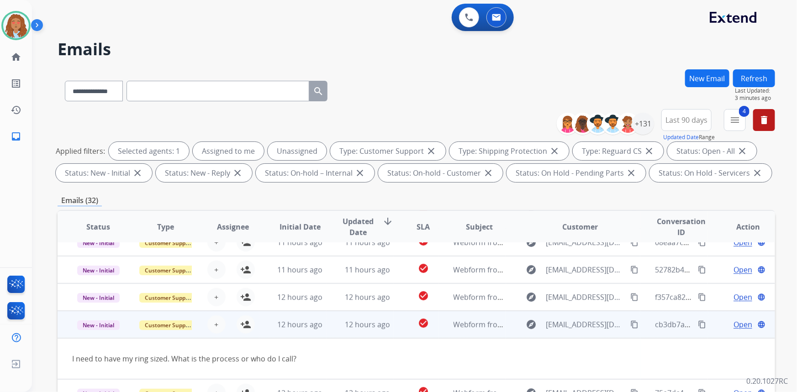
scroll to position [171, 0]
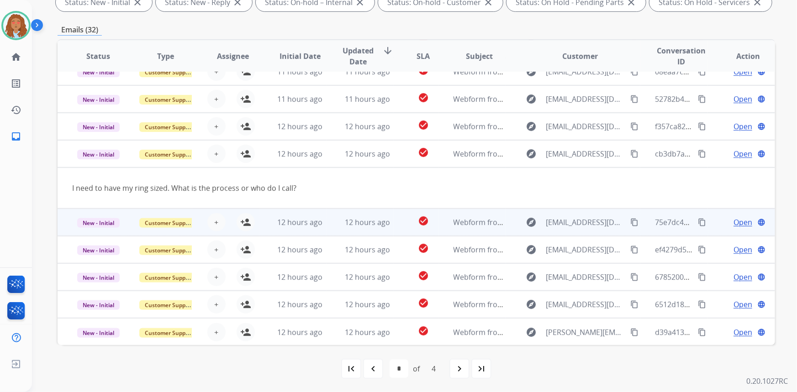
click at [574, 232] on td "explore [EMAIL_ADDRESS][DOMAIN_NAME] content_copy" at bounding box center [573, 222] width 135 height 27
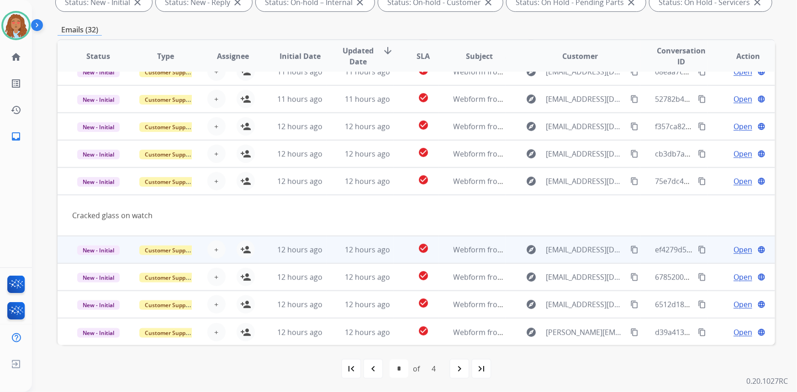
click at [574, 261] on td "explore [EMAIL_ADDRESS][DOMAIN_NAME] content_copy" at bounding box center [573, 249] width 135 height 27
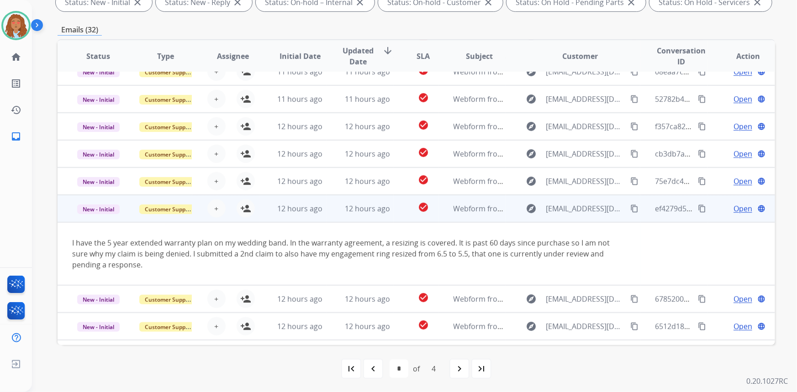
scroll to position [63, 0]
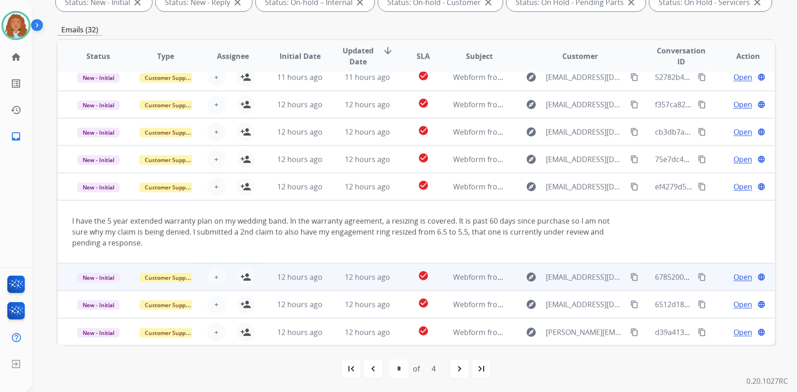
click at [574, 290] on td "explore [EMAIL_ADDRESS][DOMAIN_NAME] content_copy" at bounding box center [573, 277] width 135 height 27
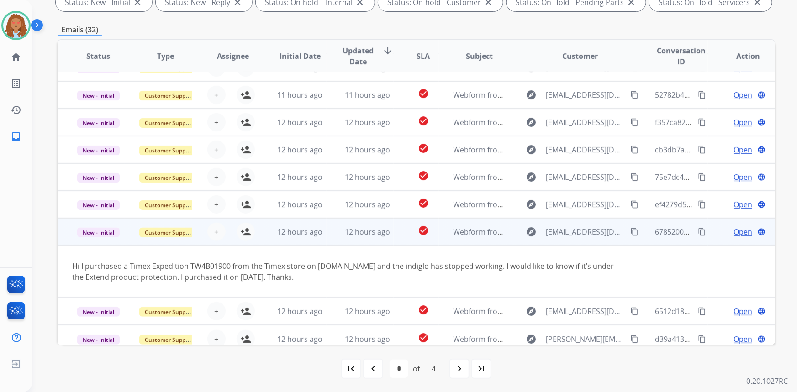
scroll to position [53, 0]
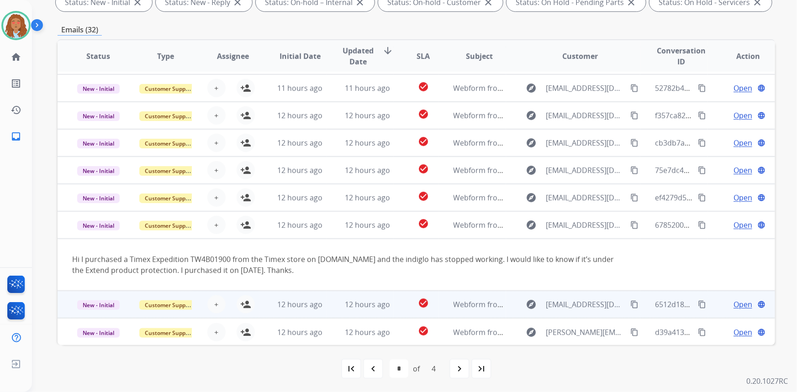
click at [582, 314] on td "explore [EMAIL_ADDRESS][DOMAIN_NAME] content_copy" at bounding box center [573, 304] width 135 height 27
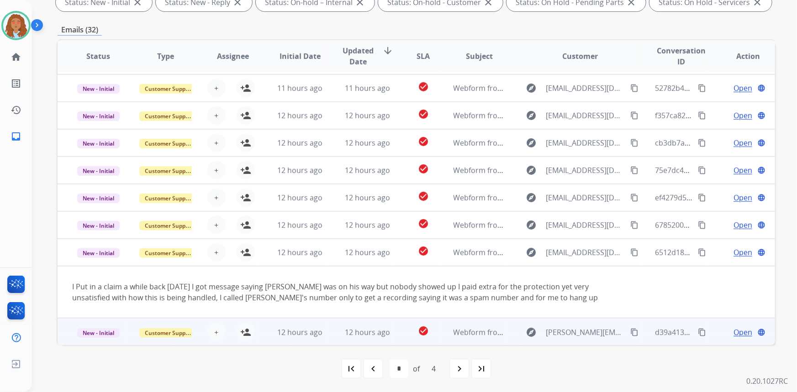
click at [590, 341] on td "explore [PERSON_NAME][EMAIL_ADDRESS][DOMAIN_NAME] content_copy" at bounding box center [573, 331] width 135 height 27
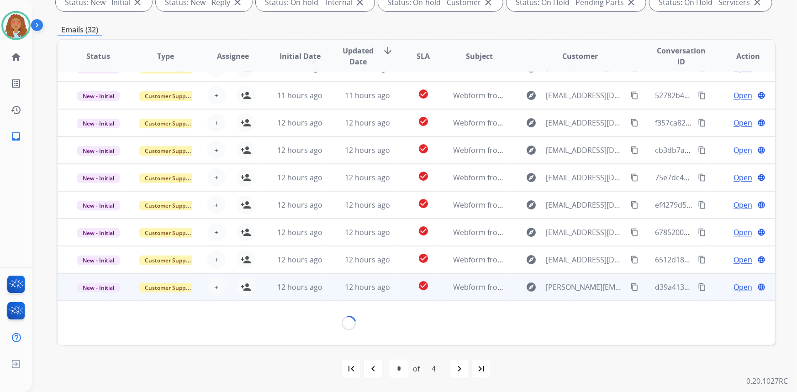
scroll to position [52, 0]
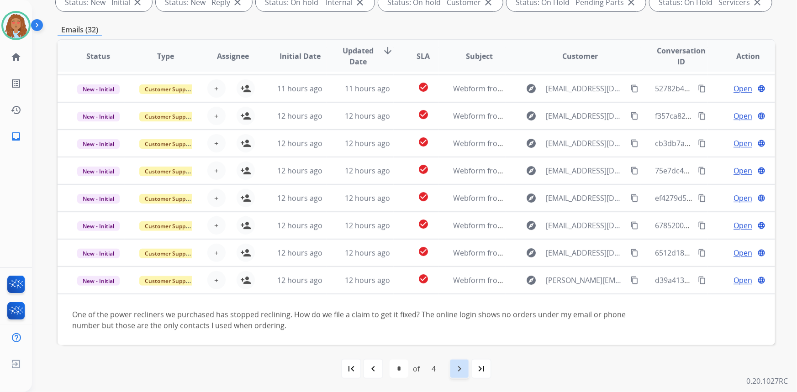
click at [456, 369] on mat-icon "navigate_next" at bounding box center [459, 369] width 11 height 11
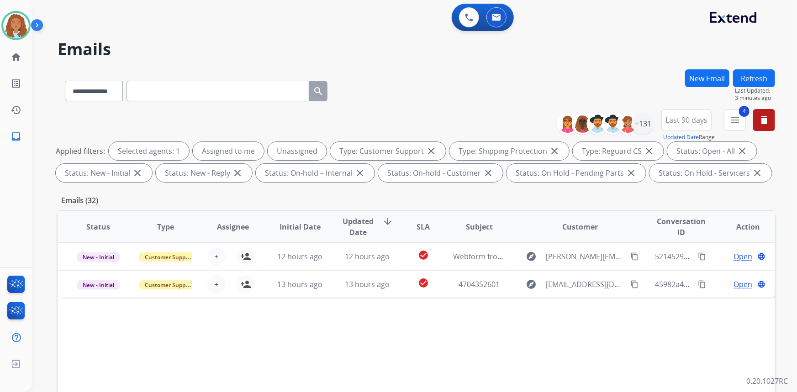
scroll to position [0, 0]
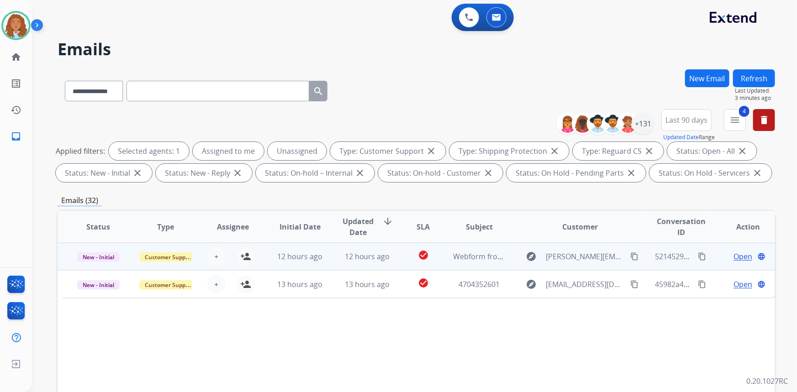
click at [580, 264] on div "explore [PERSON_NAME][EMAIL_ADDRESS][DOMAIN_NAME] content_copy" at bounding box center [581, 256] width 120 height 15
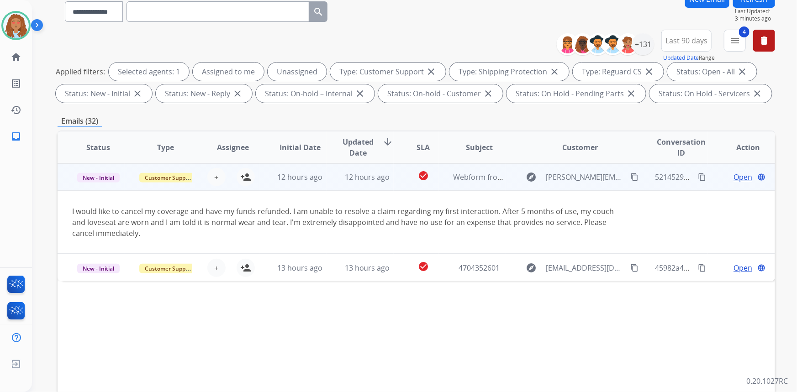
scroll to position [83, 0]
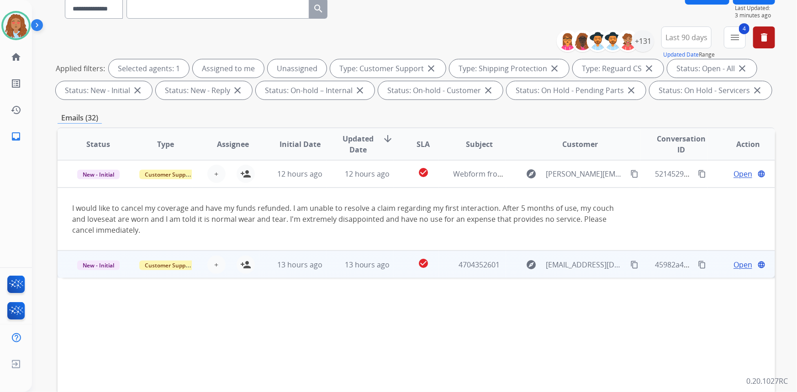
click at [579, 273] on td "explore [EMAIL_ADDRESS][DOMAIN_NAME] content_copy" at bounding box center [573, 264] width 135 height 27
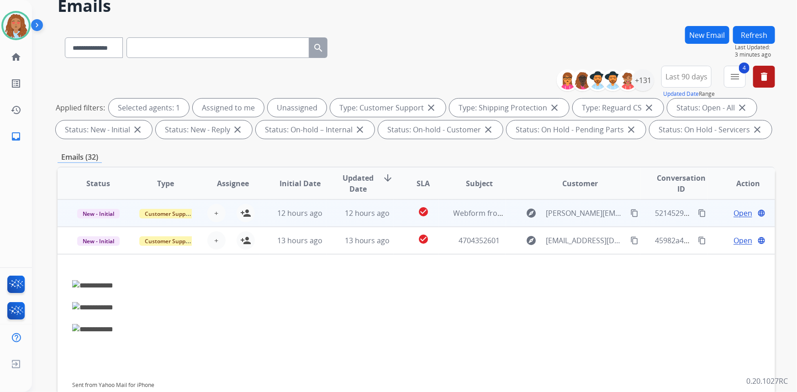
scroll to position [0, 0]
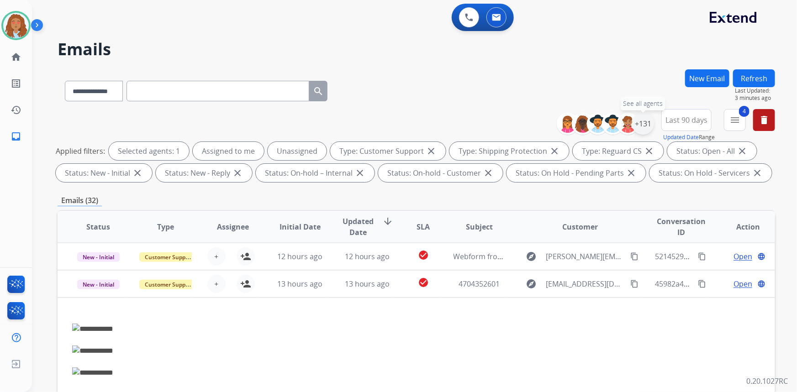
click at [644, 123] on div "+131" at bounding box center [643, 124] width 22 height 22
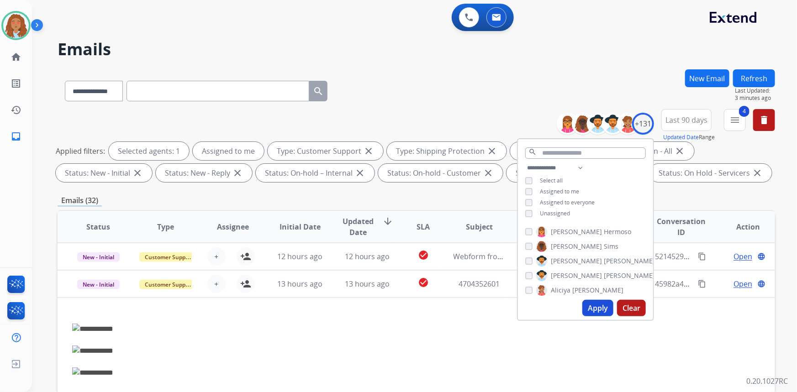
click at [602, 309] on button "Apply" at bounding box center [597, 308] width 31 height 16
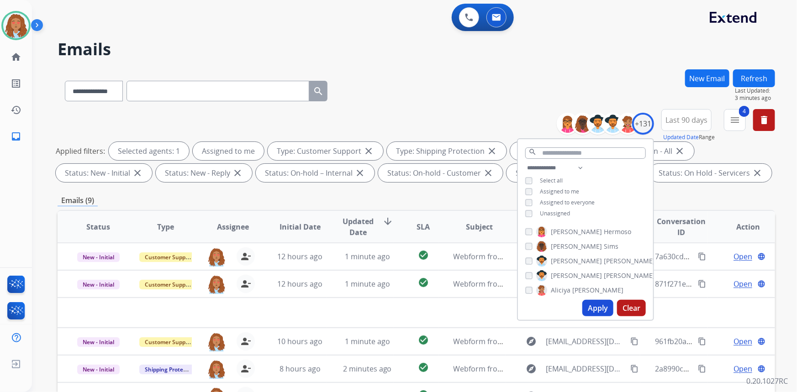
click at [694, 196] on div "Emails (9)" at bounding box center [417, 200] width 718 height 11
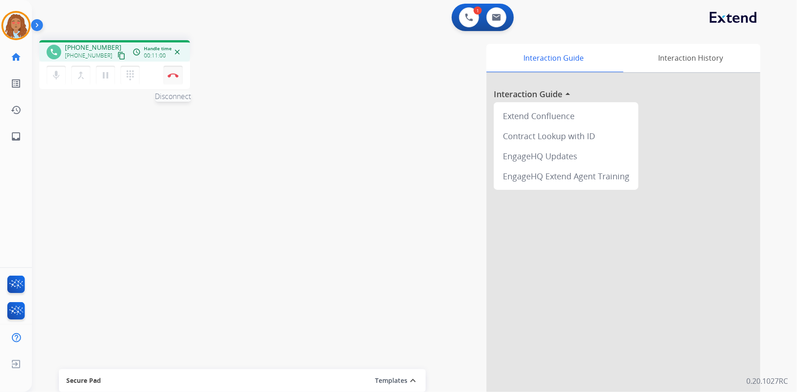
click at [172, 76] on img at bounding box center [173, 75] width 11 height 5
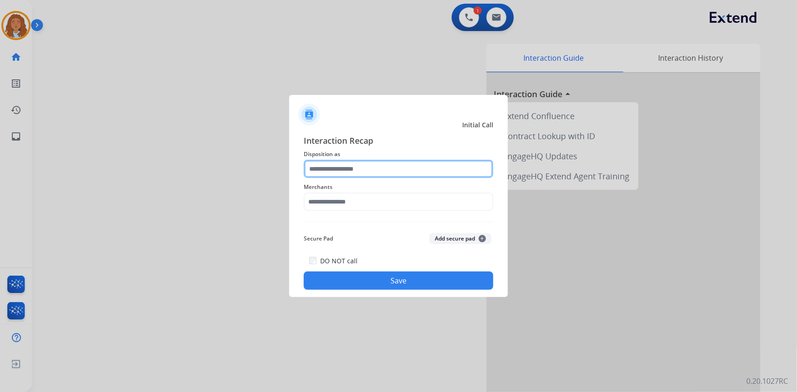
click at [362, 169] on input "text" at bounding box center [399, 169] width 190 height 18
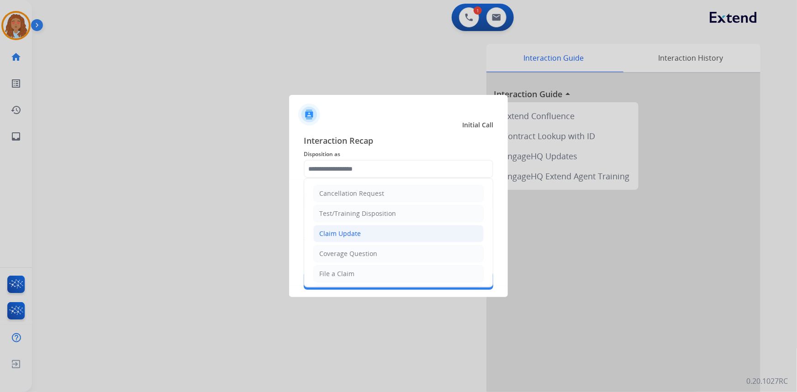
click at [358, 234] on div "Claim Update" at bounding box center [340, 233] width 42 height 9
type input "**********"
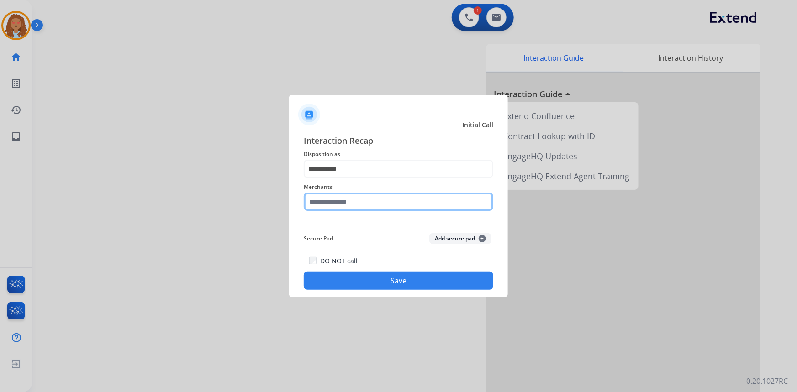
click at [356, 201] on input "text" at bounding box center [399, 202] width 190 height 18
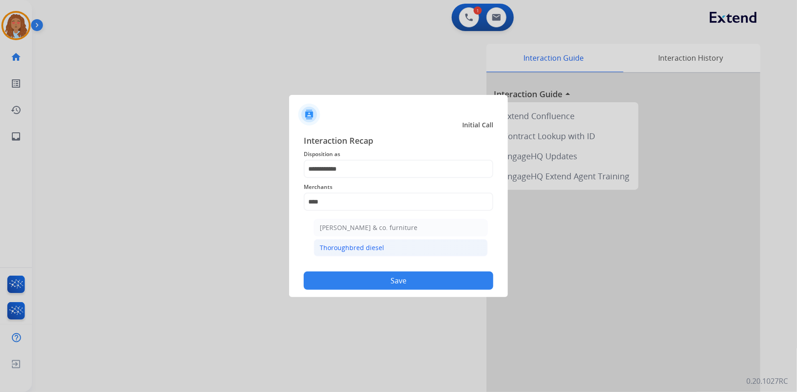
click at [367, 249] on div "Thoroughbred diesel" at bounding box center [352, 247] width 64 height 9
type input "**********"
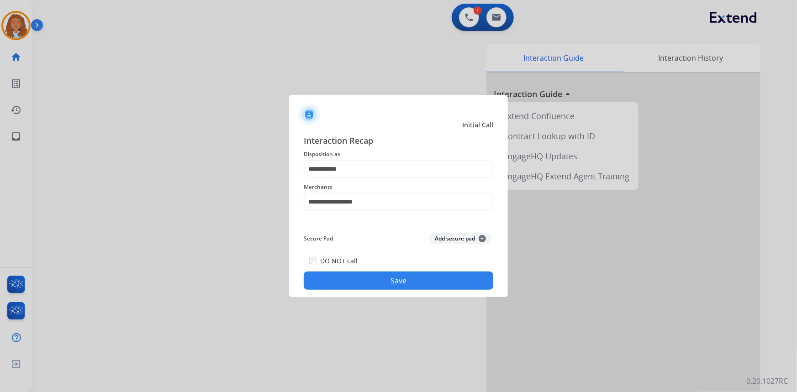
click at [369, 276] on button "Save" at bounding box center [399, 281] width 190 height 18
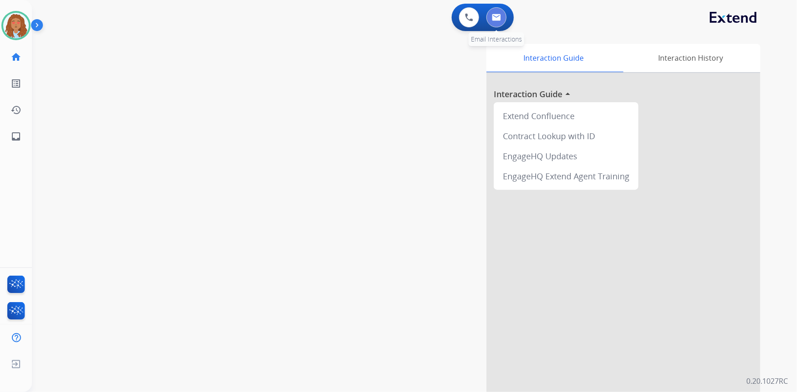
click at [500, 17] on img at bounding box center [496, 17] width 9 height 7
select select "**********"
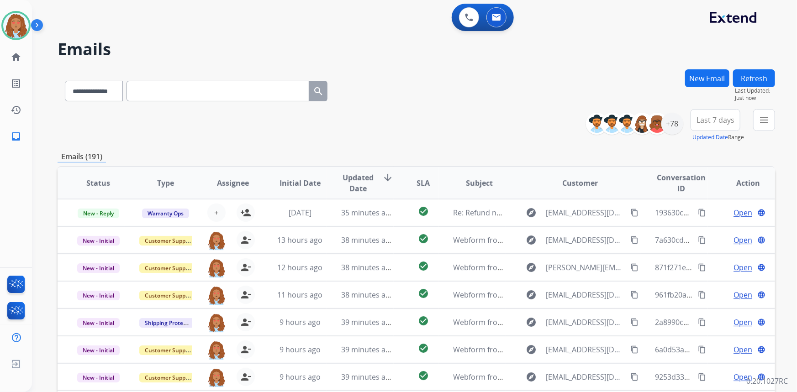
click at [714, 80] on button "New Email" at bounding box center [707, 78] width 44 height 18
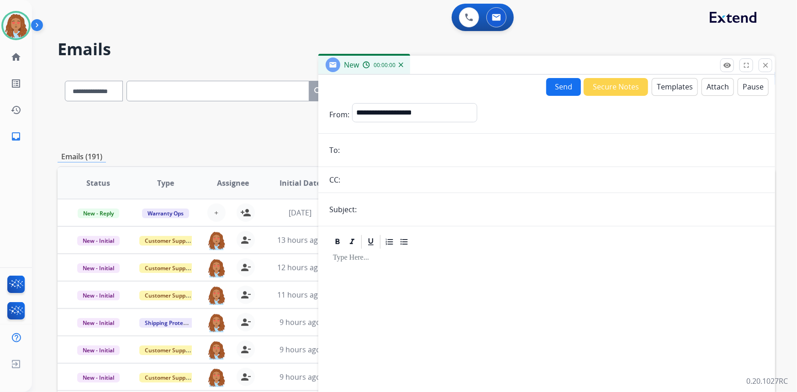
click at [667, 86] on button "Templates" at bounding box center [675, 87] width 46 height 18
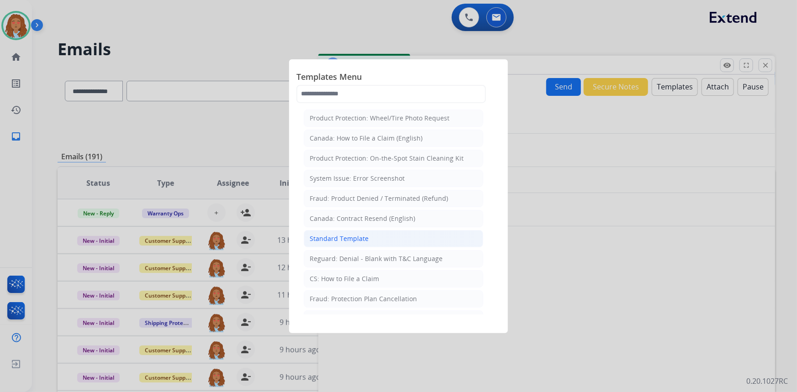
click at [365, 238] on div "Standard Template" at bounding box center [339, 238] width 59 height 9
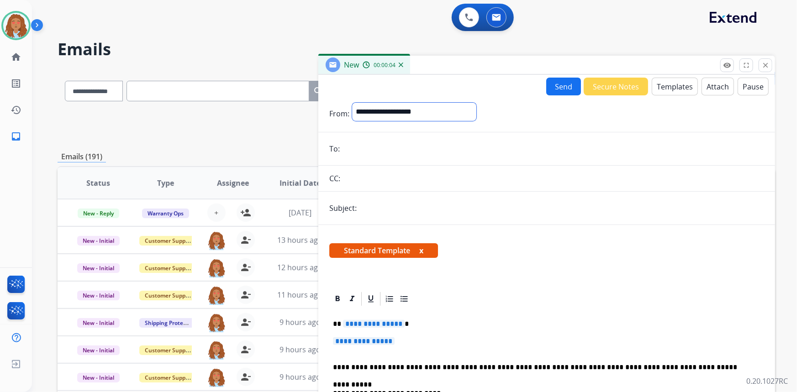
click at [451, 112] on select "**********" at bounding box center [414, 112] width 124 height 18
select select "**********"
click at [352, 103] on select "**********" at bounding box center [414, 112] width 124 height 18
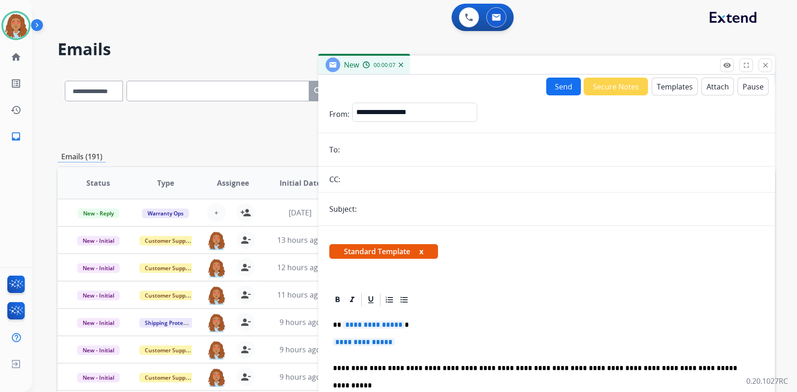
click at [423, 159] on form "**********" at bounding box center [546, 336] width 457 height 482
click at [423, 159] on div "**********" at bounding box center [398, 196] width 797 height 392
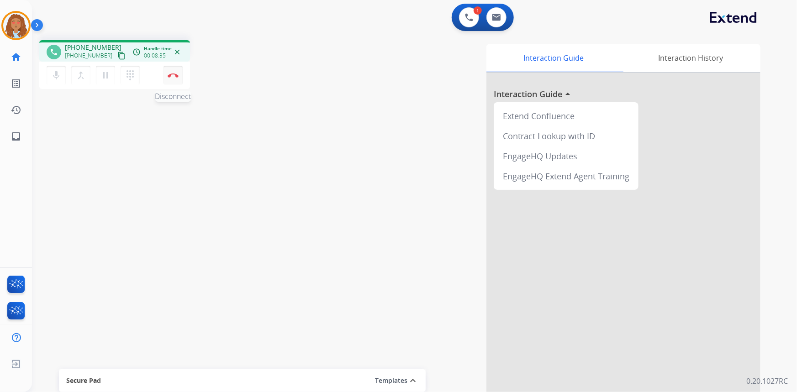
click at [169, 77] on img at bounding box center [173, 75] width 11 height 5
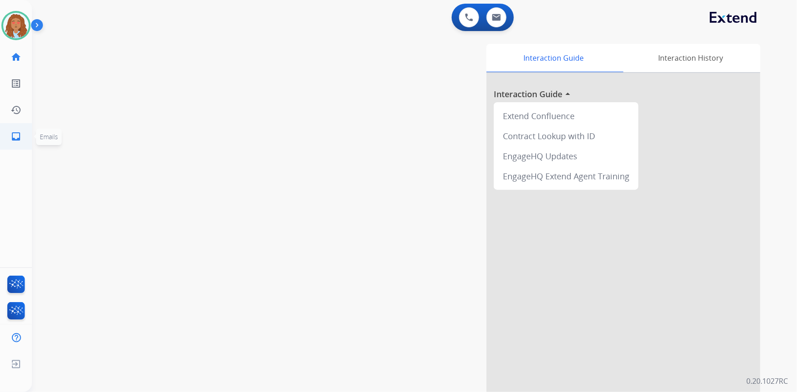
click at [23, 137] on link "inbox Emails" at bounding box center [16, 137] width 26 height 26
select select "**********"
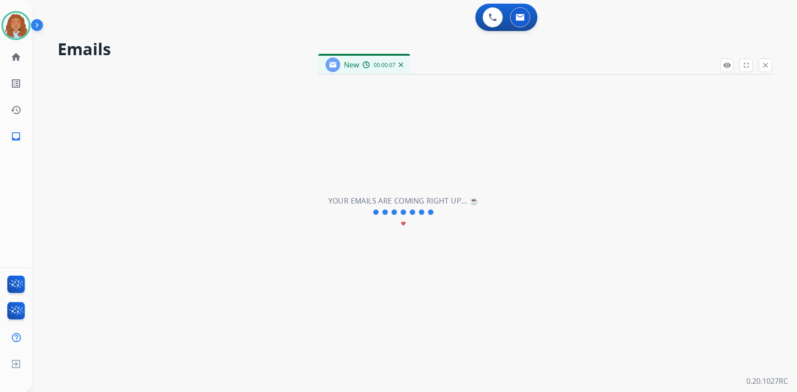
select select "**********"
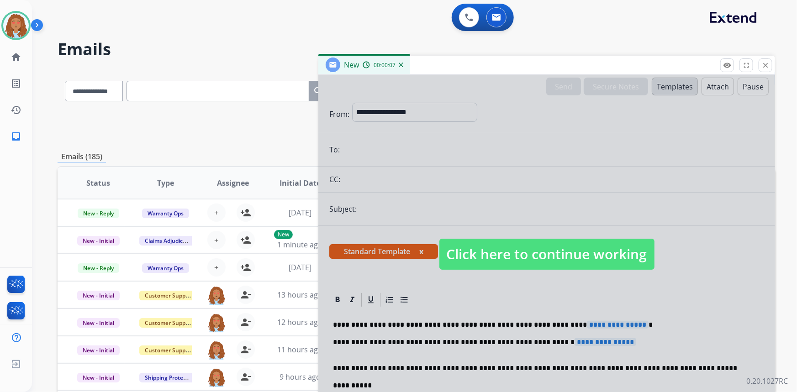
click at [504, 253] on span "Click here to continue working" at bounding box center [546, 254] width 215 height 31
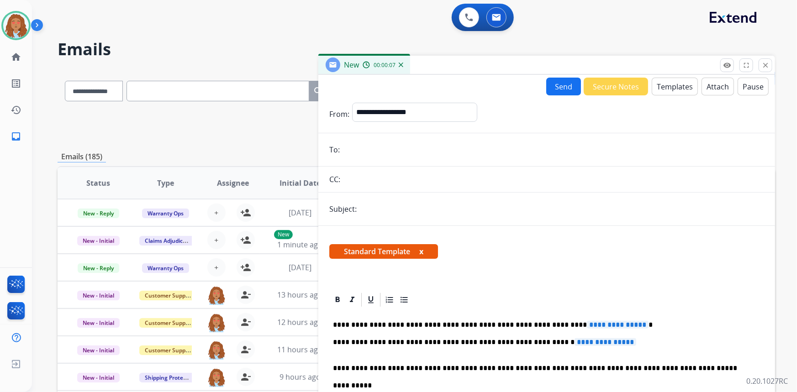
click at [676, 83] on button "Templates" at bounding box center [675, 87] width 46 height 18
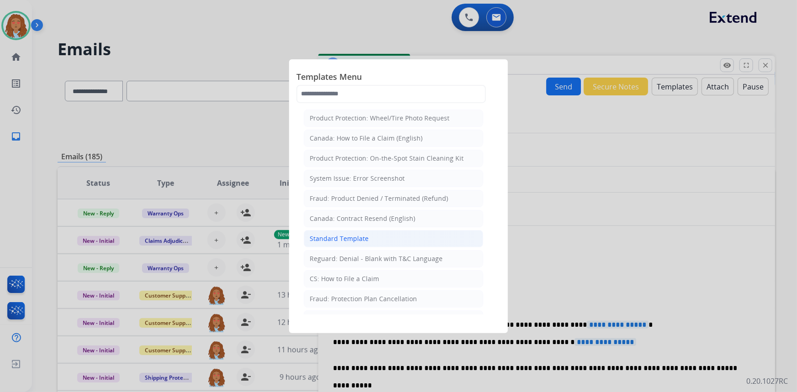
click at [352, 238] on div "Standard Template" at bounding box center [339, 238] width 59 height 9
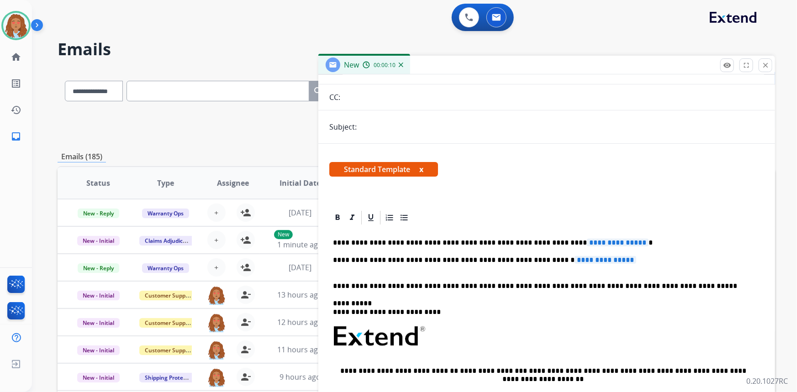
scroll to position [83, 0]
click at [422, 169] on button "x" at bounding box center [421, 169] width 4 height 11
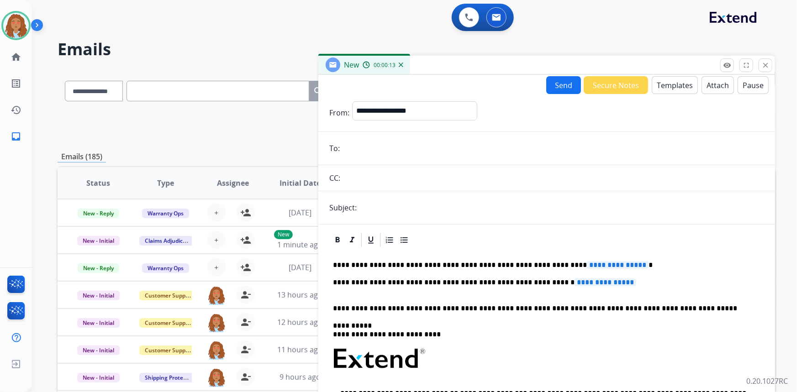
scroll to position [0, 0]
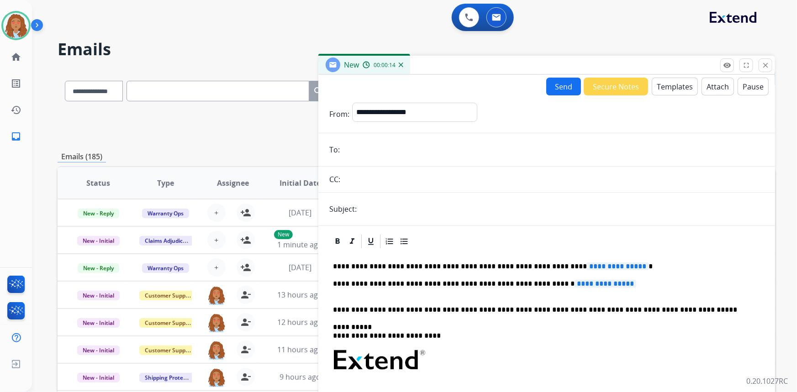
click at [664, 89] on button "Templates" at bounding box center [675, 87] width 46 height 18
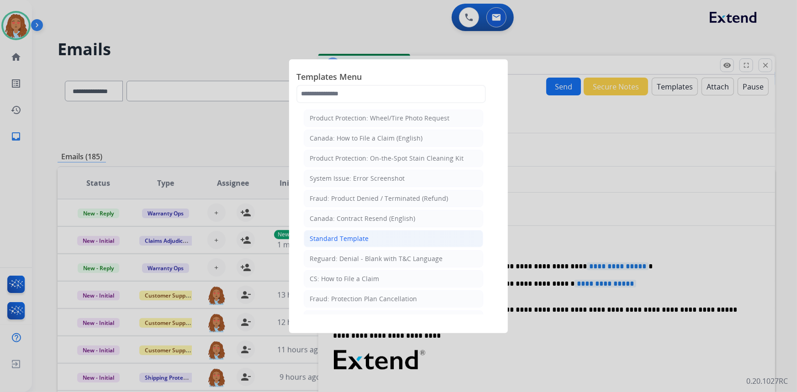
click at [391, 230] on li "Standard Template" at bounding box center [394, 238] width 180 height 17
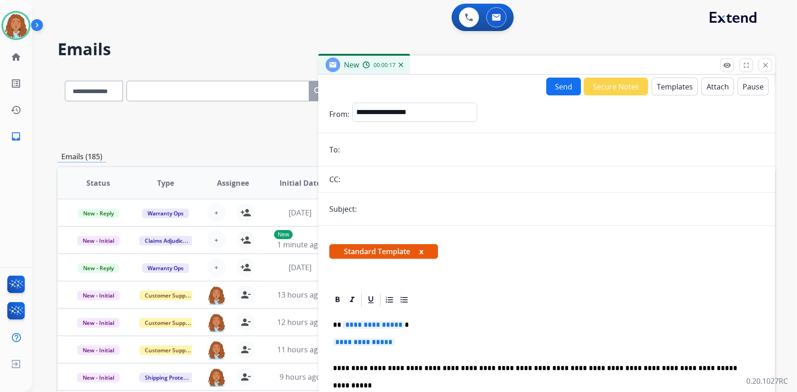
click at [366, 148] on input "email" at bounding box center [554, 150] width 422 height 18
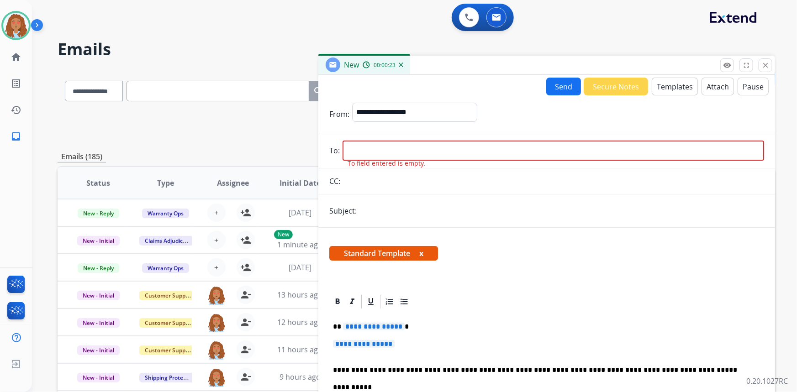
click at [383, 148] on input "email" at bounding box center [554, 151] width 422 height 20
paste input "**********"
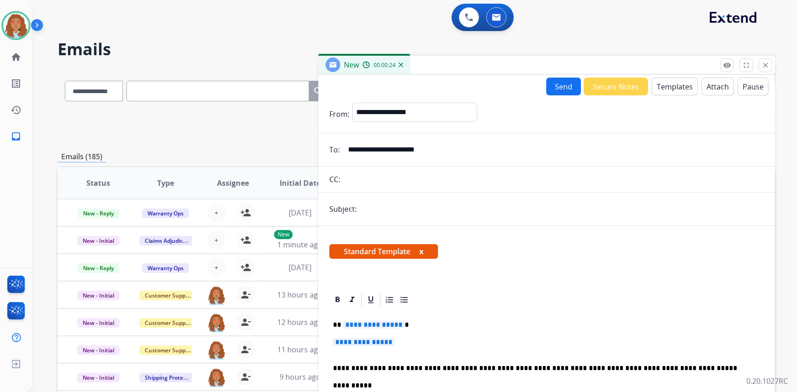
type input "**********"
click at [372, 214] on input "text" at bounding box center [561, 209] width 405 height 18
type input "**********"
click at [378, 326] on span "**********" at bounding box center [374, 325] width 62 height 8
click at [381, 248] on span "Standard Template x" at bounding box center [383, 251] width 109 height 15
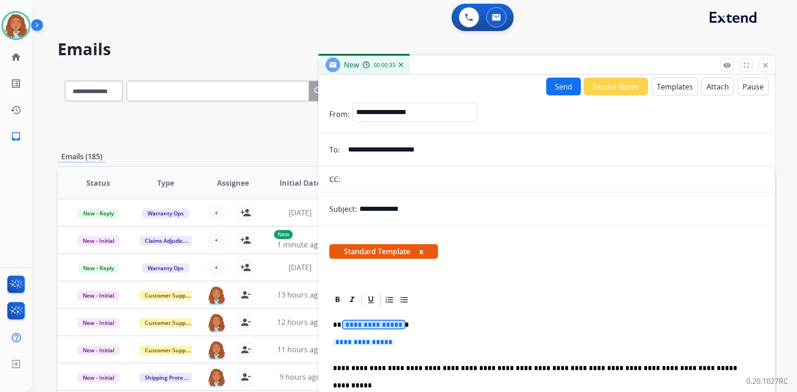
click at [370, 328] on span "**********" at bounding box center [374, 325] width 62 height 8
click at [373, 343] on span "**********" at bounding box center [364, 342] width 62 height 8
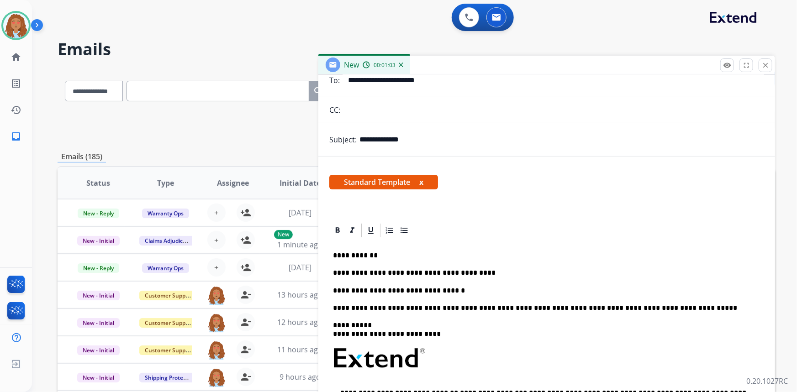
scroll to position [83, 0]
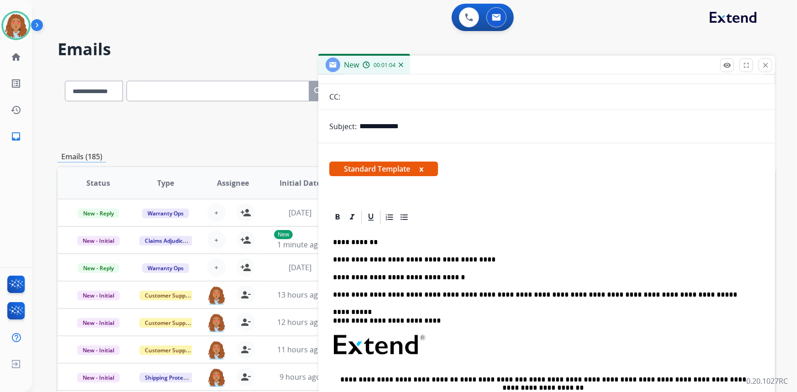
click at [356, 279] on p "**********" at bounding box center [543, 278] width 421 height 8
click at [456, 274] on p "**********" at bounding box center [543, 278] width 421 height 8
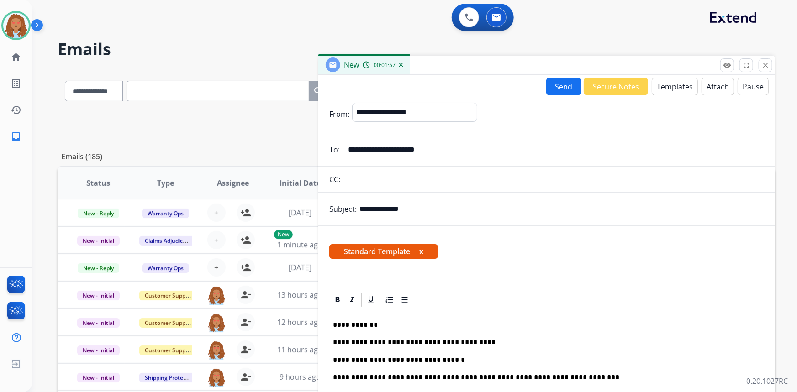
scroll to position [0, 0]
click at [554, 85] on button "Send" at bounding box center [563, 87] width 35 height 18
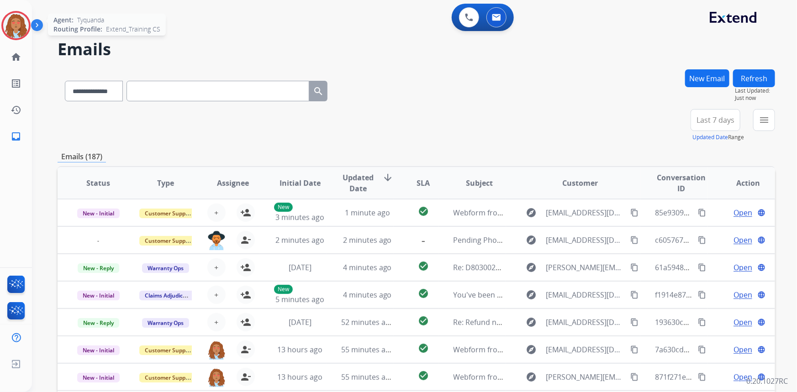
click at [16, 24] on img at bounding box center [16, 26] width 26 height 26
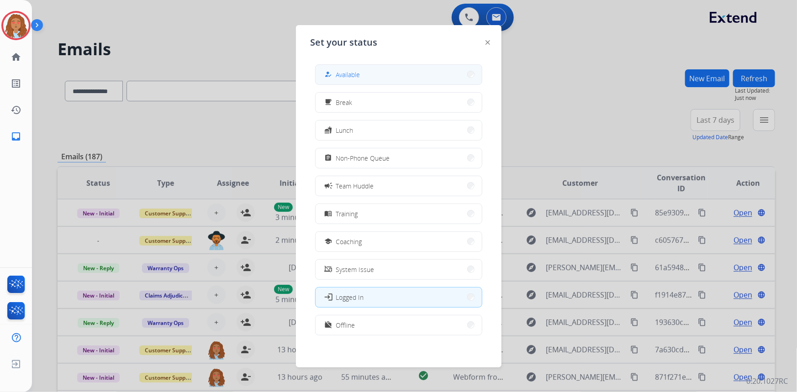
click at [339, 68] on button "how_to_reg Available" at bounding box center [399, 75] width 166 height 20
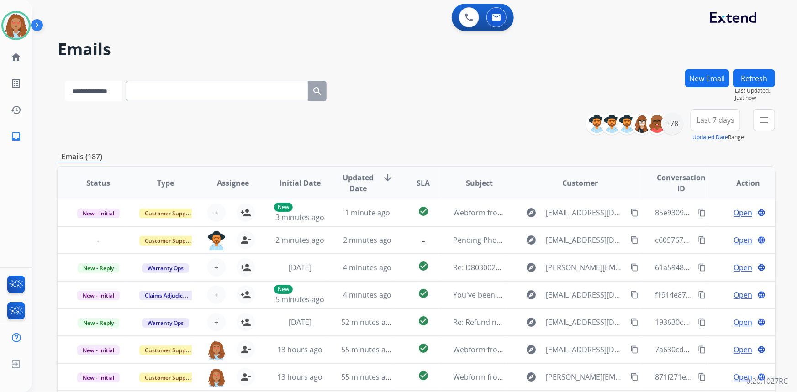
click at [115, 93] on select "**********" at bounding box center [93, 91] width 57 height 21
select select "**********"
click at [65, 81] on select "**********" at bounding box center [93, 91] width 57 height 21
click at [155, 91] on input "text" at bounding box center [218, 91] width 183 height 21
paste input "**********"
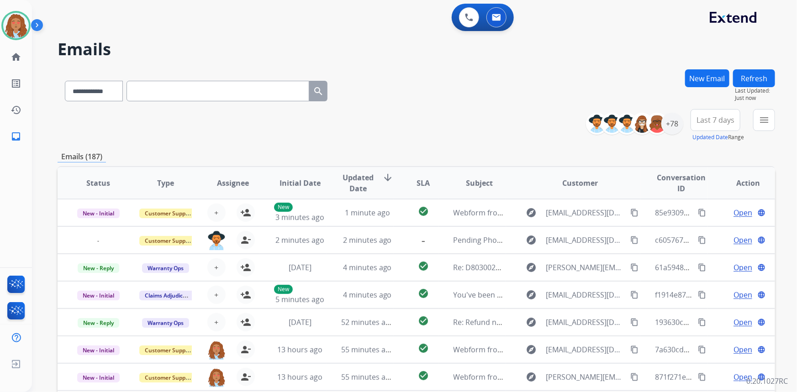
type input "**********"
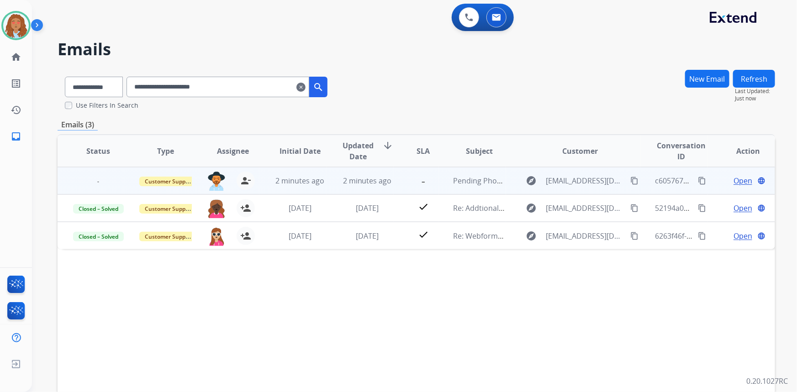
click at [737, 181] on span "Open" at bounding box center [743, 180] width 19 height 11
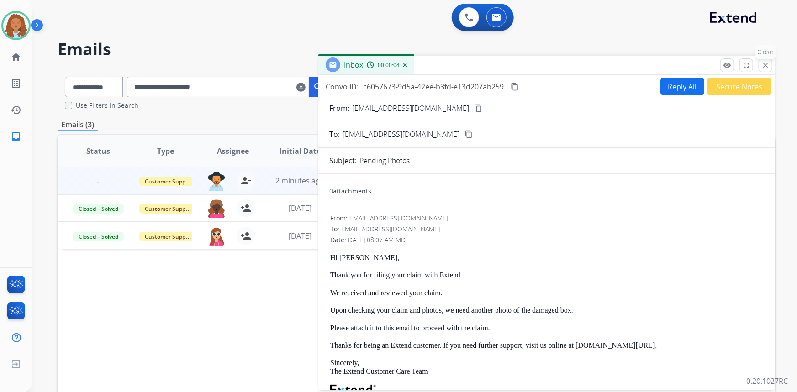
click at [765, 72] on div "remove_red_eye Logs fullscreen Expand close Close" at bounding box center [746, 65] width 52 height 14
click at [763, 66] on mat-icon "close" at bounding box center [765, 65] width 8 height 8
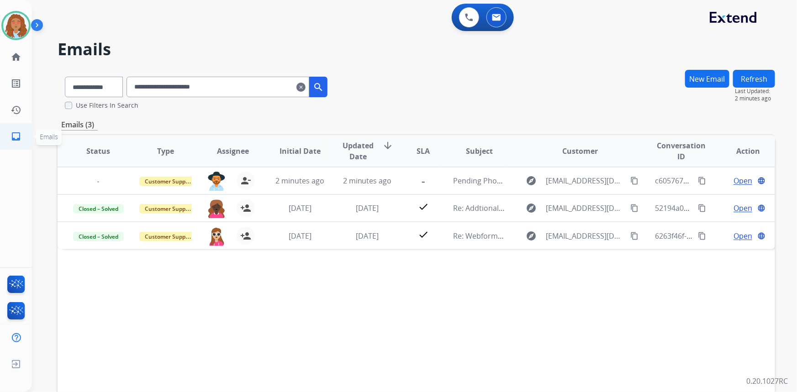
click at [19, 137] on mat-icon "inbox" at bounding box center [16, 136] width 11 height 11
click at [306, 86] on mat-icon "clear" at bounding box center [300, 87] width 9 height 11
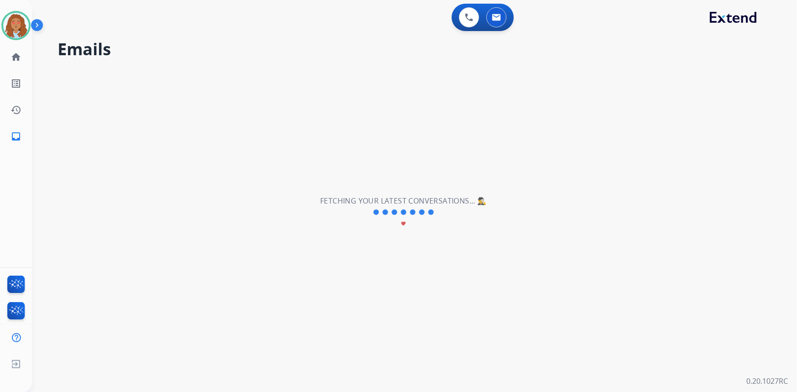
select select "**********"
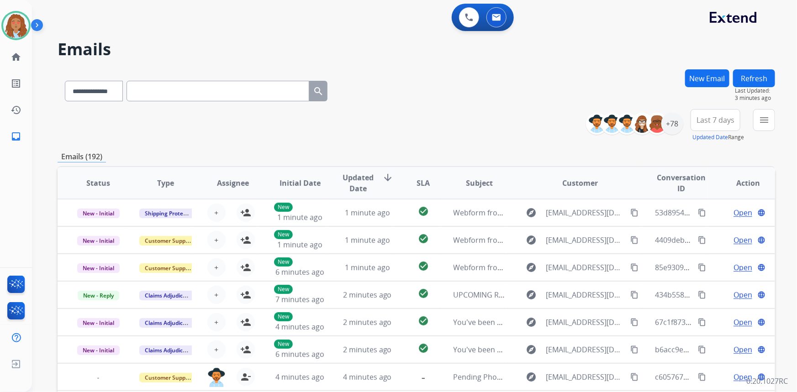
click at [710, 120] on span "Last 7 days" at bounding box center [716, 120] width 38 height 4
click at [693, 233] on div "Last 90 days" at bounding box center [712, 231] width 50 height 14
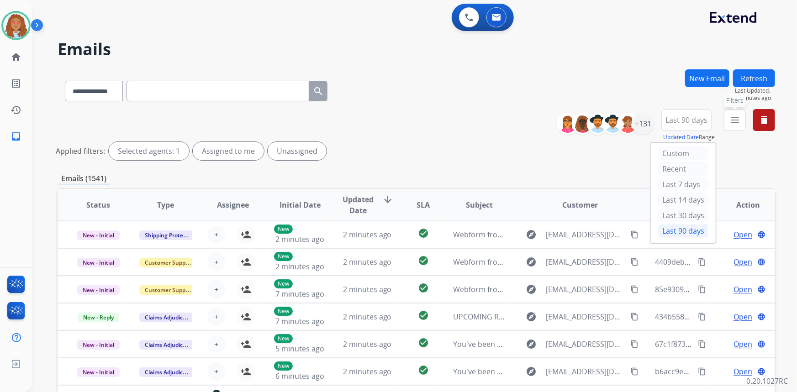
click at [737, 123] on mat-icon "menu" at bounding box center [734, 120] width 11 height 11
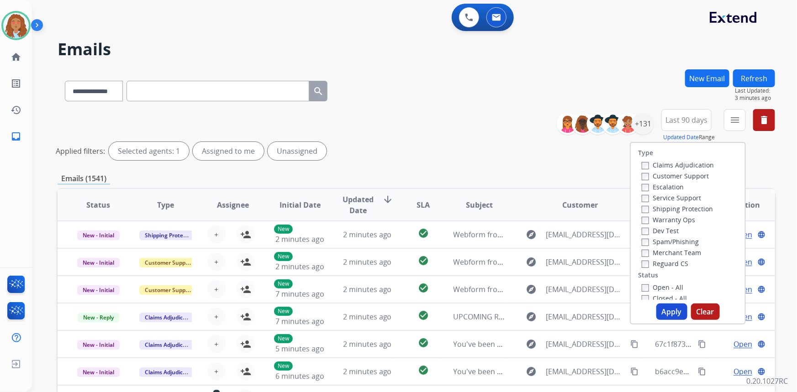
click at [679, 176] on label "Customer Support" at bounding box center [675, 176] width 67 height 9
click at [656, 209] on label "Shipping Protection" at bounding box center [677, 209] width 71 height 9
click at [664, 309] on button "Apply" at bounding box center [671, 312] width 31 height 16
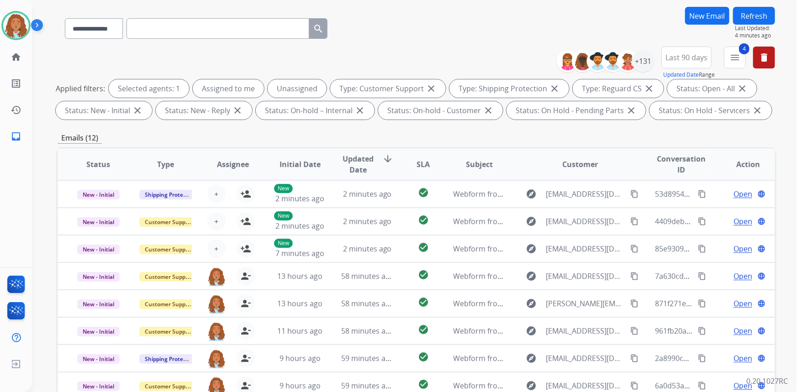
scroll to position [83, 0]
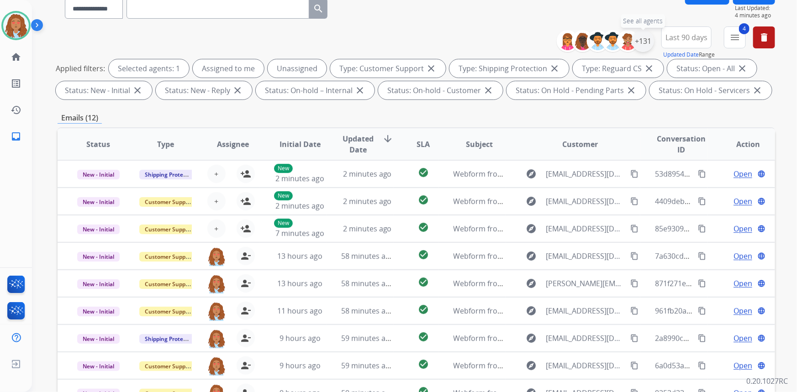
click at [643, 42] on div "+131" at bounding box center [643, 41] width 22 height 22
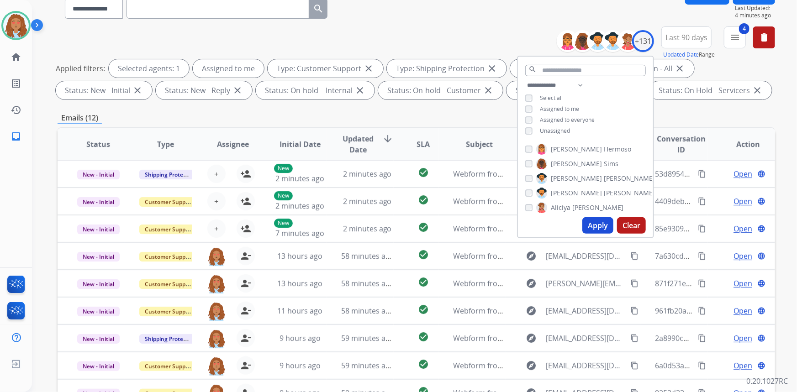
click at [597, 225] on button "Apply" at bounding box center [597, 225] width 31 height 16
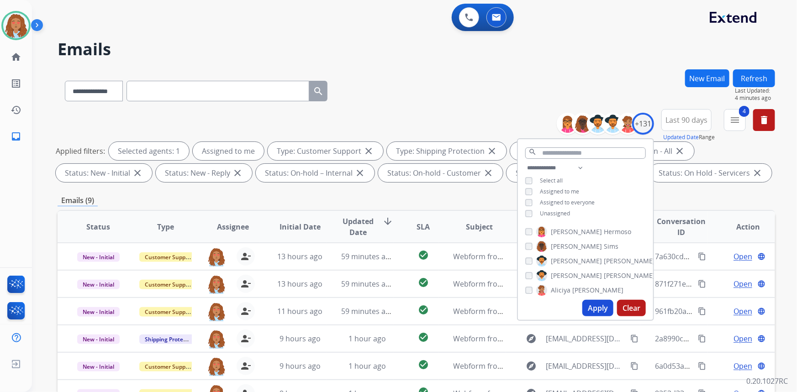
click at [592, 68] on div "**********" at bounding box center [403, 229] width 743 height 392
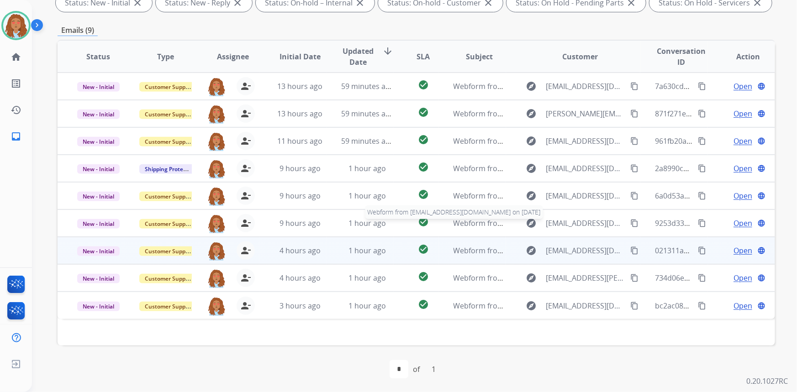
scroll to position [171, 0]
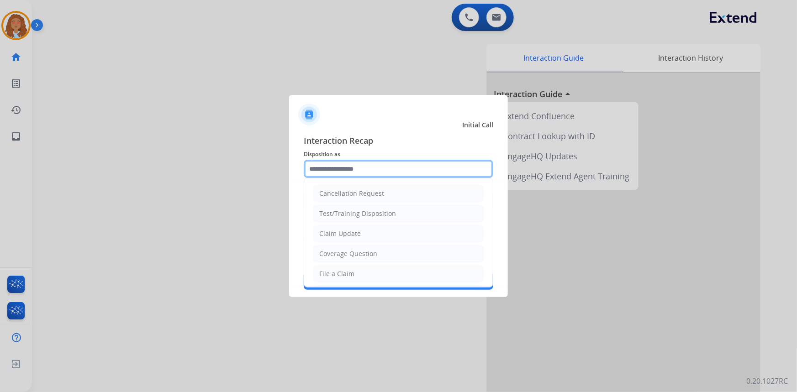
click at [367, 170] on input "text" at bounding box center [399, 169] width 190 height 18
click at [356, 233] on div "Claim Update" at bounding box center [340, 233] width 42 height 9
type input "**********"
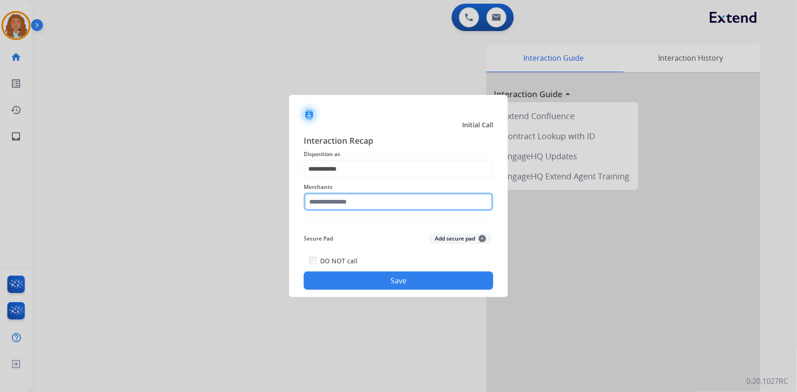
click at [352, 199] on input "text" at bounding box center [399, 202] width 190 height 18
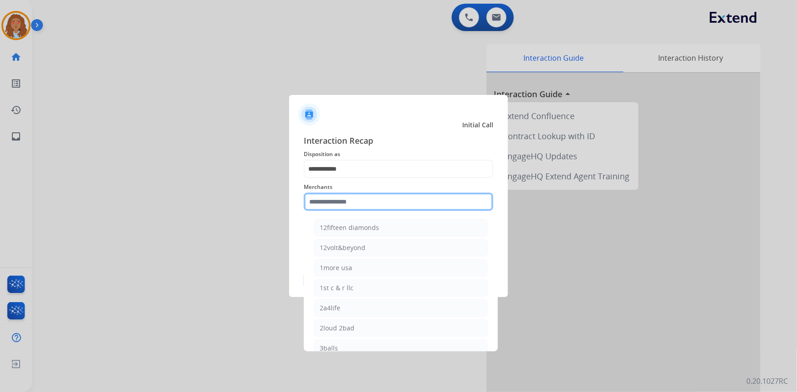
click at [357, 205] on input "text" at bounding box center [399, 202] width 190 height 18
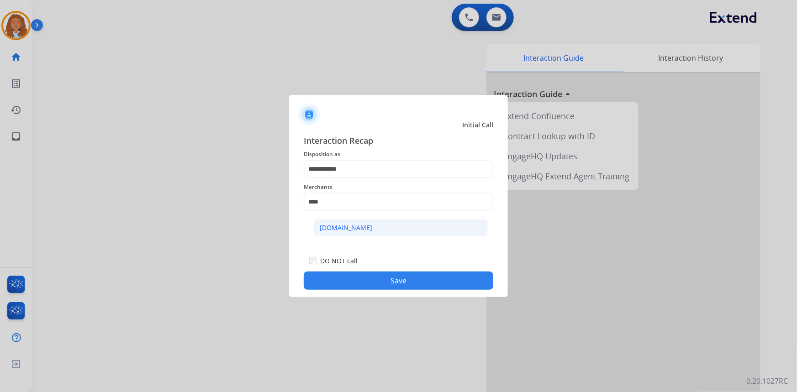
click at [354, 232] on div "[DOMAIN_NAME]" at bounding box center [346, 227] width 53 height 9
type input "**********"
click at [370, 279] on button "Save" at bounding box center [399, 281] width 190 height 18
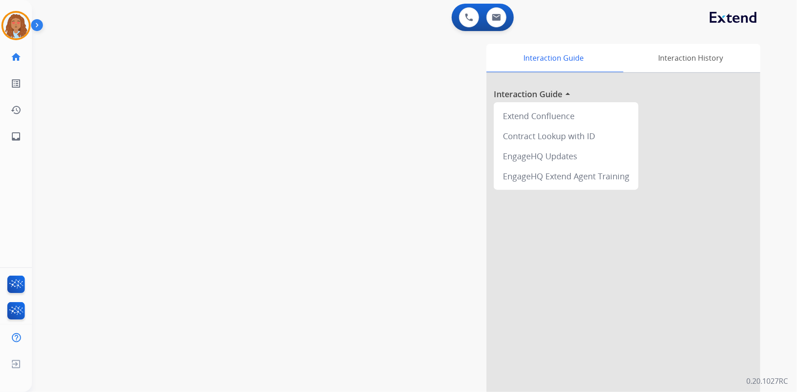
click at [181, 241] on div "swap_horiz Break voice bridge close_fullscreen Connect 3-Way Call merge_type Se…" at bounding box center [403, 223] width 743 height 381
drag, startPoint x: 181, startPoint y: 241, endPoint x: 168, endPoint y: 232, distance: 16.1
click at [181, 240] on div "swap_horiz Break voice bridge close_fullscreen Connect 3-Way Call merge_type Se…" at bounding box center [403, 223] width 743 height 381
click at [16, 32] on img at bounding box center [16, 26] width 26 height 26
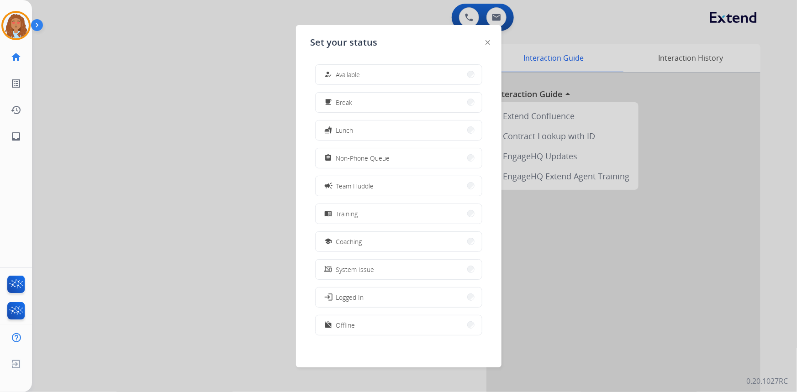
click at [391, 171] on div "how_to_reg Available free_breakfast Break fastfood Lunch assignment Non-Phone Q…" at bounding box center [399, 201] width 176 height 288
click at [394, 159] on button "assignment Non-Phone Queue" at bounding box center [399, 158] width 166 height 20
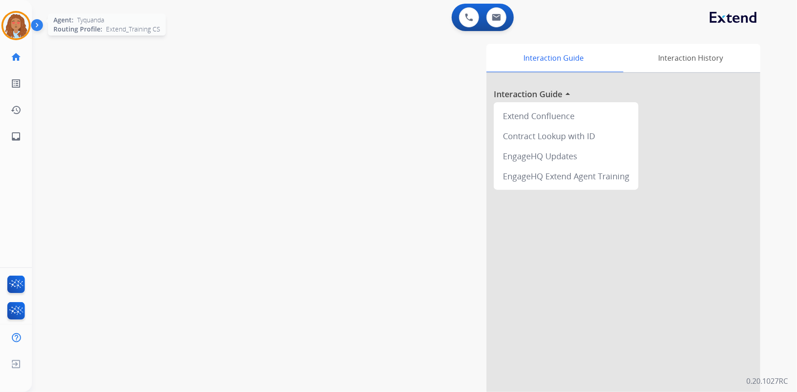
click at [19, 23] on img at bounding box center [16, 26] width 26 height 26
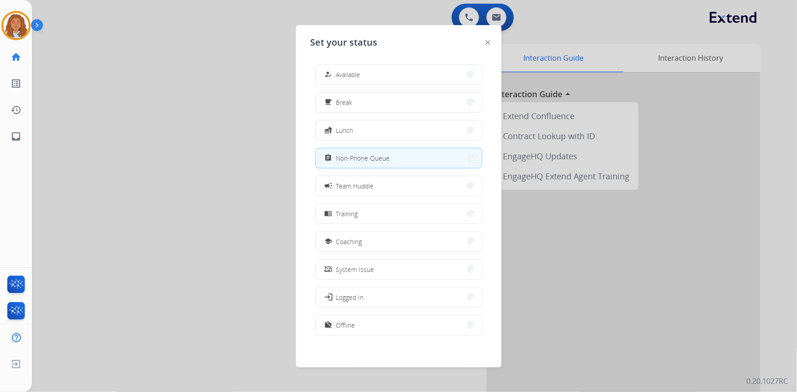
click at [144, 137] on div at bounding box center [398, 196] width 797 height 392
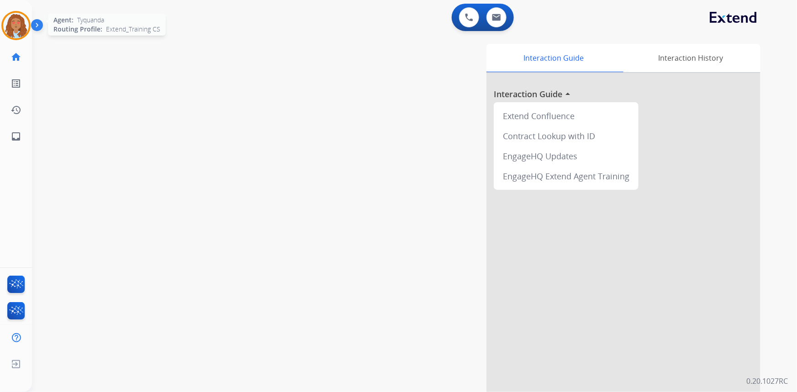
click at [18, 33] on img at bounding box center [16, 26] width 26 height 26
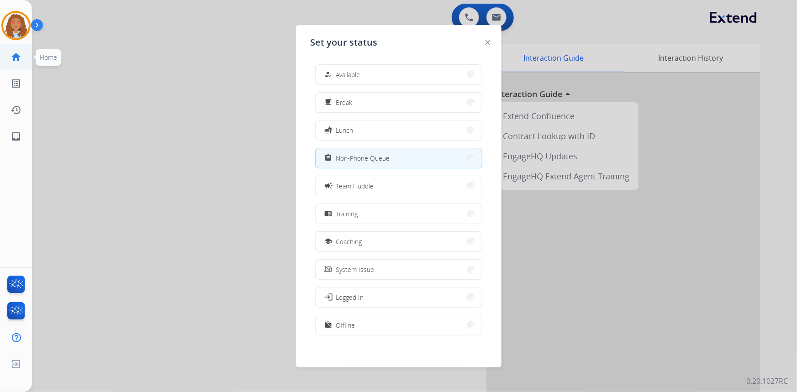
click at [27, 53] on link "home Home" at bounding box center [16, 57] width 26 height 26
